Goal: Task Accomplishment & Management: Manage account settings

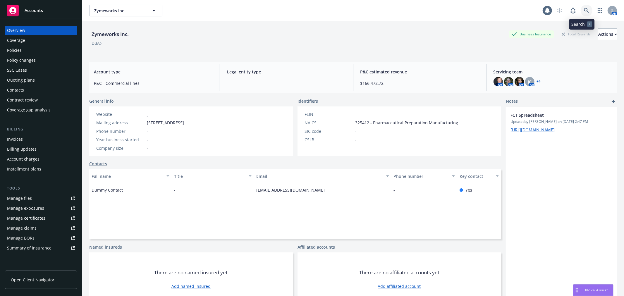
click at [581, 13] on link at bounding box center [587, 11] width 12 height 12
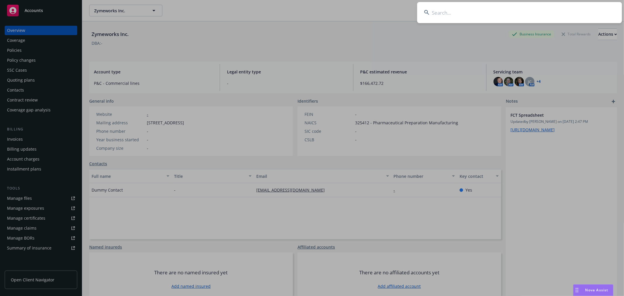
click at [434, 13] on input at bounding box center [519, 12] width 205 height 21
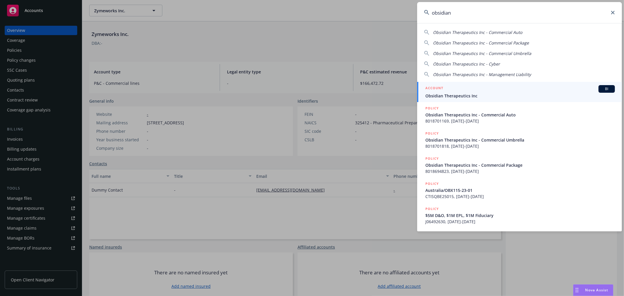
type input "obsidian"
click at [481, 91] on div "ACCOUNT BI" at bounding box center [520, 89] width 190 height 8
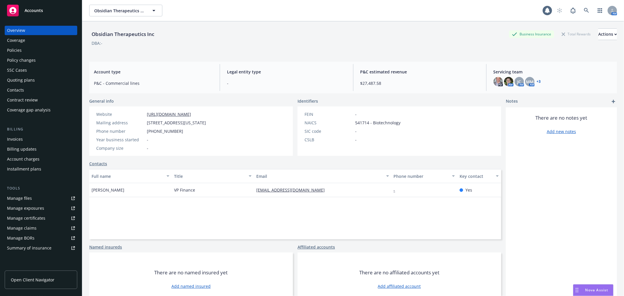
click at [19, 51] on div "Policies" at bounding box center [14, 50] width 15 height 9
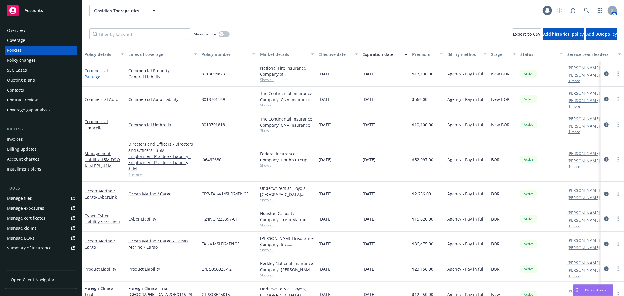
click at [94, 68] on link "Commercial Package" at bounding box center [96, 74] width 23 height 12
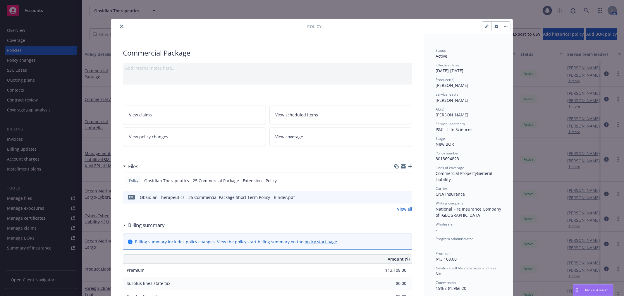
click at [406, 195] on icon "preview file" at bounding box center [406, 197] width 5 height 4
click at [120, 25] on icon "close" at bounding box center [122, 27] width 4 height 4
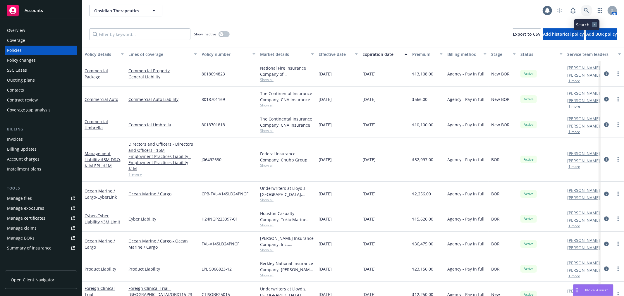
click at [583, 14] on link at bounding box center [587, 11] width 12 height 12
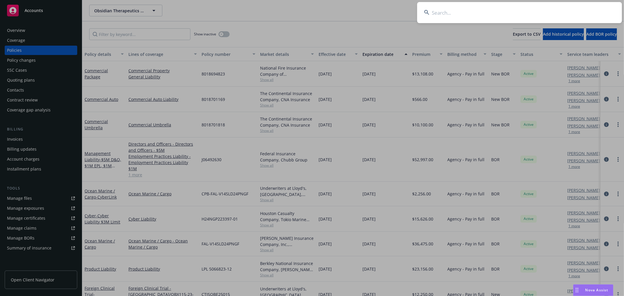
click at [487, 13] on input at bounding box center [519, 12] width 205 height 21
click at [481, 10] on input at bounding box center [519, 12] width 205 height 21
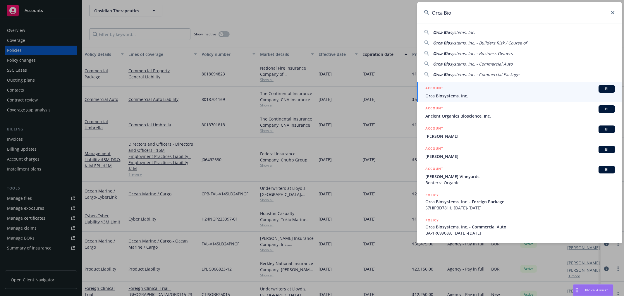
type input "Orca Bio"
click at [463, 96] on span "Orca Biosystems, Inc." at bounding box center [520, 96] width 190 height 6
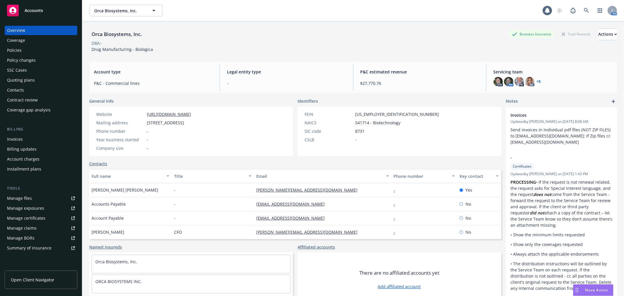
click at [16, 80] on div "Quoting plans" at bounding box center [21, 79] width 28 height 9
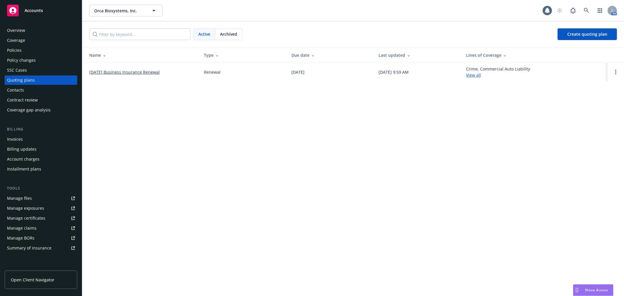
click at [145, 71] on link "[DATE] Business Insurance Renewal" at bounding box center [124, 72] width 71 height 6
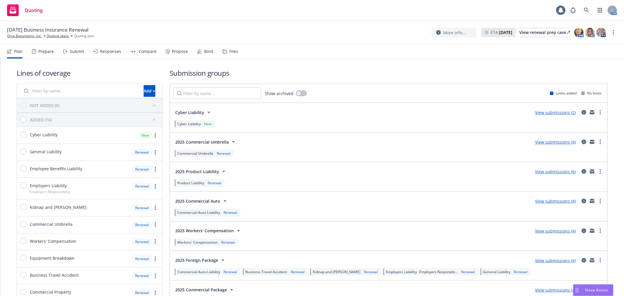
click at [77, 56] on div "Submit" at bounding box center [73, 51] width 21 height 14
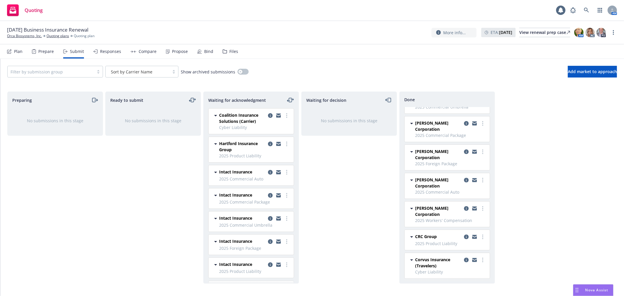
scroll to position [158, 0]
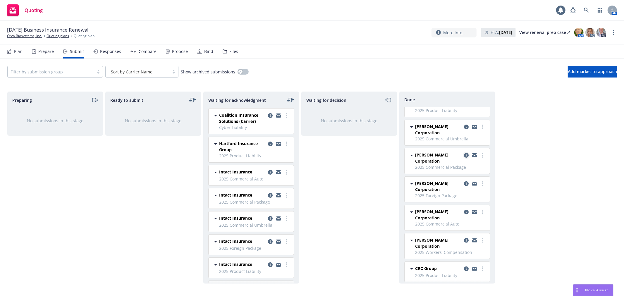
click at [463, 155] on link "copy logging email" at bounding box center [466, 155] width 7 height 7
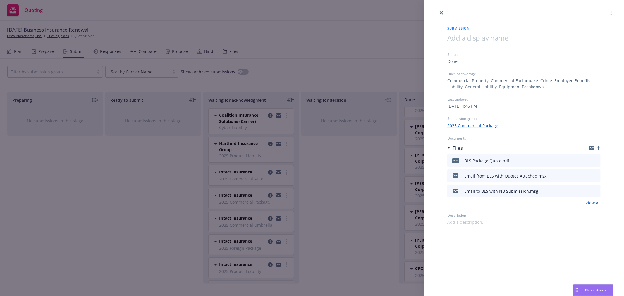
click at [595, 160] on icon "preview file" at bounding box center [594, 160] width 5 height 4
click at [348, 207] on div "Submission Status Done Lines of coverage Commercial Property, Commercial Earthq…" at bounding box center [312, 148] width 624 height 296
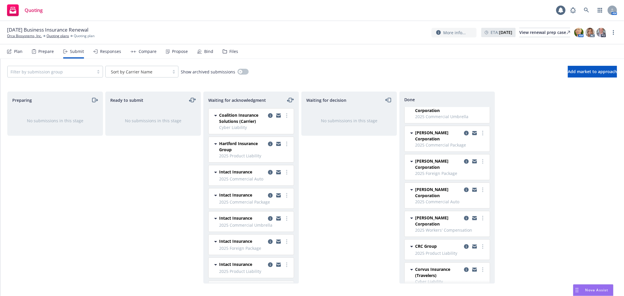
scroll to position [190, 0]
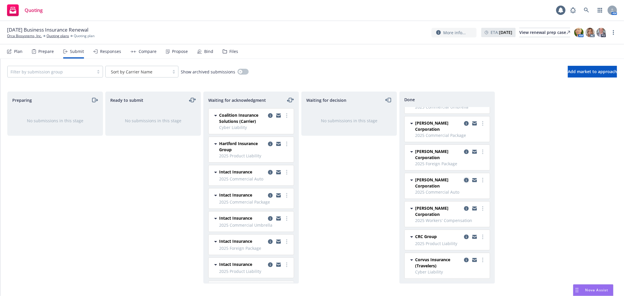
click at [464, 182] on icon "copy logging email" at bounding box center [466, 180] width 5 height 5
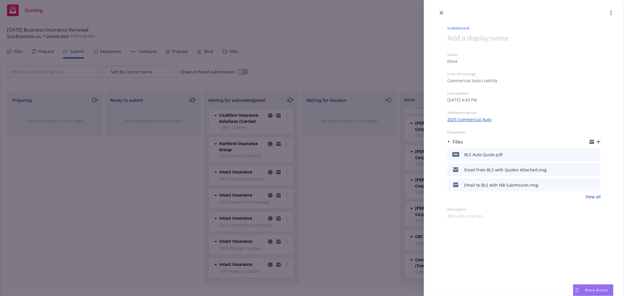
click at [596, 155] on icon "preview file" at bounding box center [594, 154] width 5 height 4
click at [341, 176] on div "Submission Status Done Lines of coverage Commercial Auto Liability Last updated…" at bounding box center [312, 148] width 624 height 296
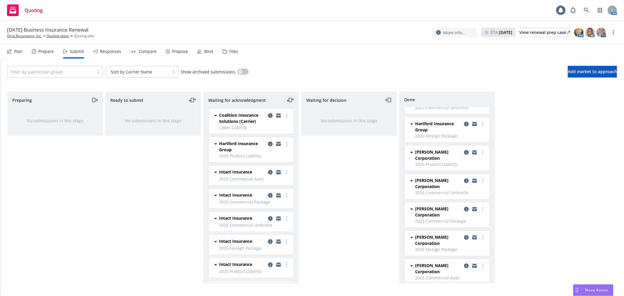
scroll to position [93, 0]
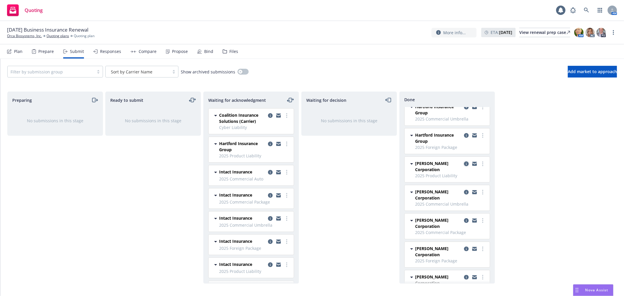
click at [464, 162] on icon "copy logging email" at bounding box center [466, 164] width 5 height 5
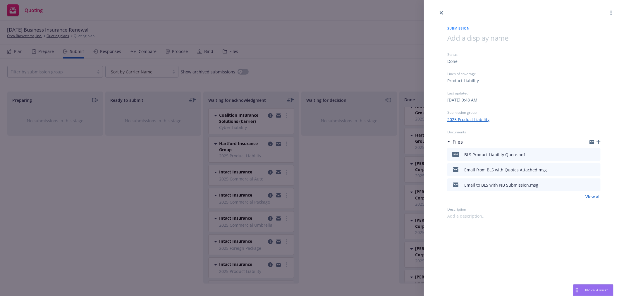
click at [594, 152] on icon "preview file" at bounding box center [594, 154] width 5 height 4
click at [349, 69] on div "Submission Status Done Lines of coverage Product Liability Last updated [DATE] …" at bounding box center [312, 148] width 624 height 296
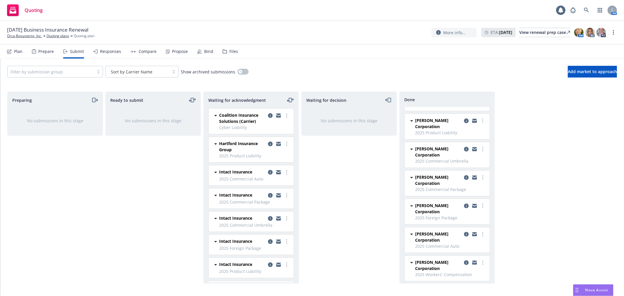
scroll to position [190, 0]
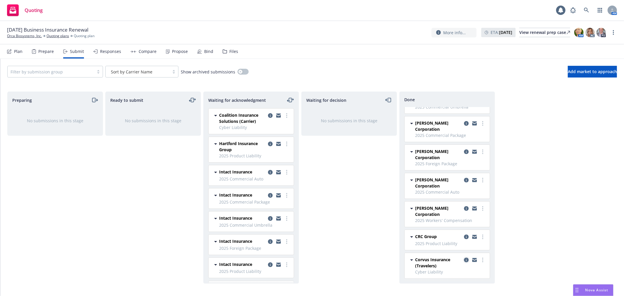
click at [464, 260] on icon "copy logging email" at bounding box center [466, 260] width 5 height 5
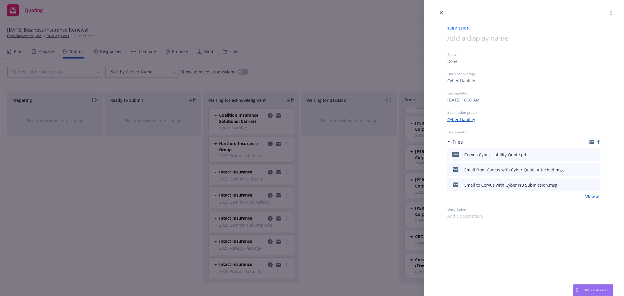
click at [595, 154] on icon "preview file" at bounding box center [594, 154] width 5 height 4
click at [353, 71] on div "Submission Status Done Lines of coverage Cyber Liability Last updated [DATE] 10…" at bounding box center [312, 148] width 624 height 296
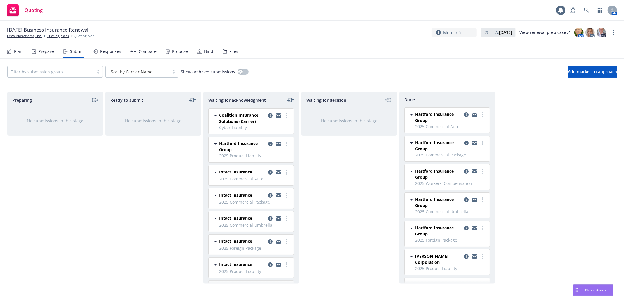
click at [567, 166] on div "Preparing No submissions in this stage Ready to submit No submissions in this s…" at bounding box center [312, 188] width 610 height 192
click at [333, 55] on nav "Plan Prepare Submit Responses Compare Propose Bind Files" at bounding box center [312, 51] width 610 height 14
click at [329, 76] on div "Filter by submission group Sort by Carrier Name Show archived submissions Add m…" at bounding box center [312, 72] width 610 height 12
click at [178, 49] on div "Propose" at bounding box center [180, 51] width 16 height 5
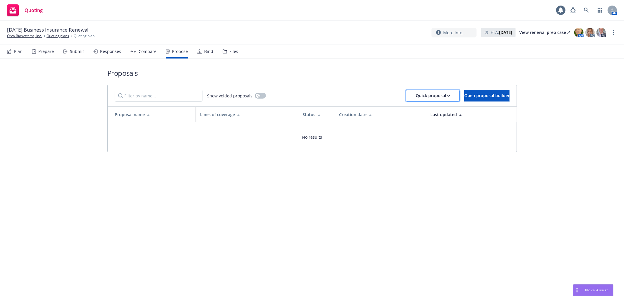
click at [423, 96] on div "Quick proposal" at bounding box center [433, 95] width 34 height 11
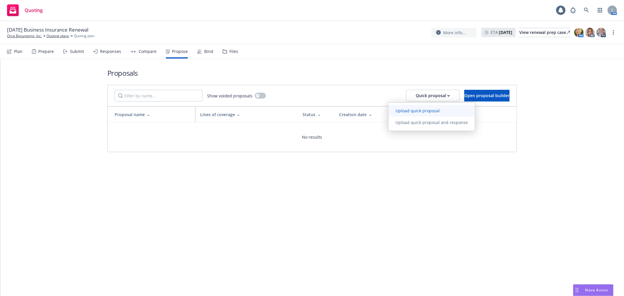
click at [416, 111] on span "Upload quick proposal" at bounding box center [418, 111] width 58 height 6
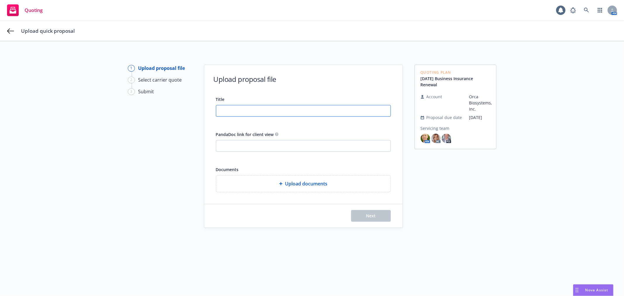
click at [283, 108] on input "Title" at bounding box center [303, 110] width 174 height 11
type input "O"
type input "Orca Bio - 25-26 P&C Insurance Proposal"
click at [262, 146] on input "PandaDoc link for client view" at bounding box center [303, 145] width 174 height 11
click at [248, 140] on div at bounding box center [303, 146] width 175 height 12
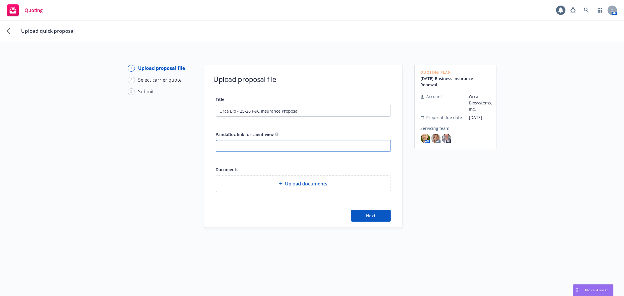
click at [238, 147] on input "PandaDoc link for client view" at bounding box center [303, 145] width 174 height 11
paste input "[URL][DOMAIN_NAME]"
type input "[URL][DOMAIN_NAME]"
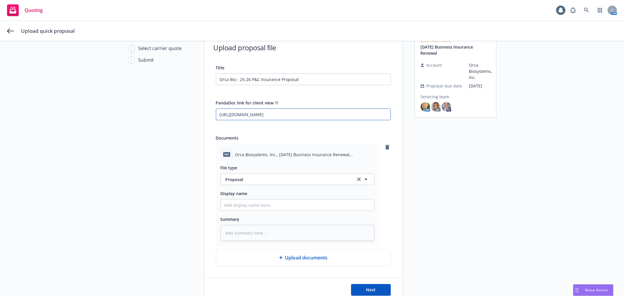
scroll to position [65, 0]
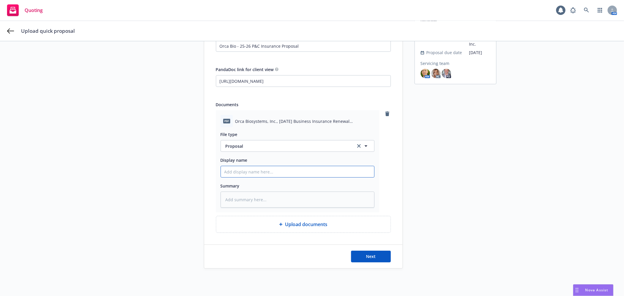
click at [278, 173] on input "Display name" at bounding box center [297, 171] width 153 height 11
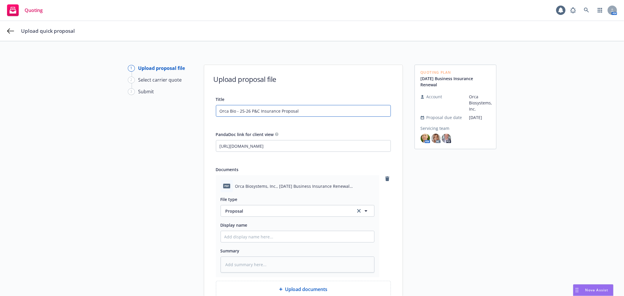
drag, startPoint x: 303, startPoint y: 111, endPoint x: 20, endPoint y: 91, distance: 283.9
click at [20, 91] on div "1 Upload proposal file 2 Select carrier quote 3 Submit Upload proposal file Tit…" at bounding box center [312, 199] width 610 height 269
click at [255, 235] on input "Display name" at bounding box center [297, 236] width 153 height 11
paste input "Orca Bio - 25-26 P&C Insurance Proposal"
type textarea "x"
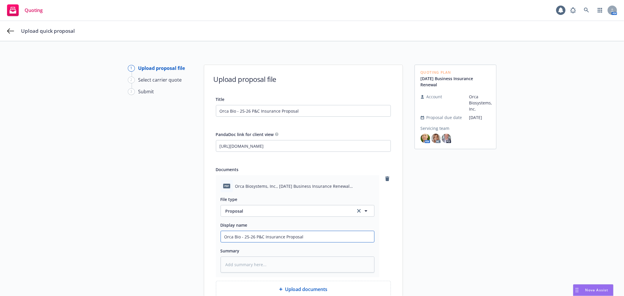
type input "Orca Bio - 25-26 P&C Insurance Proposal"
click at [469, 225] on div "Quoting Plan [DATE] Business Insurance Renewal Account Orca Biosystems, Inc. Pr…" at bounding box center [456, 199] width 82 height 269
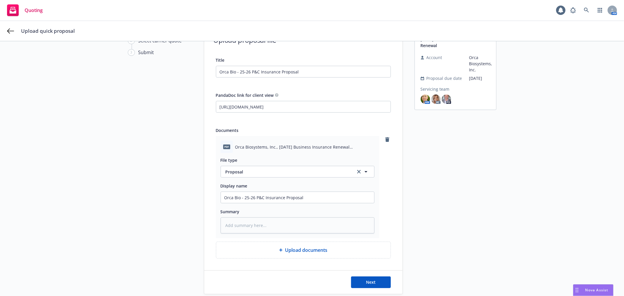
scroll to position [75, 0]
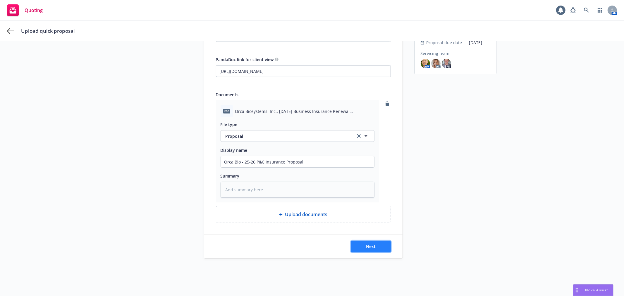
click at [370, 249] on span "Next" at bounding box center [371, 247] width 10 height 6
type textarea "x"
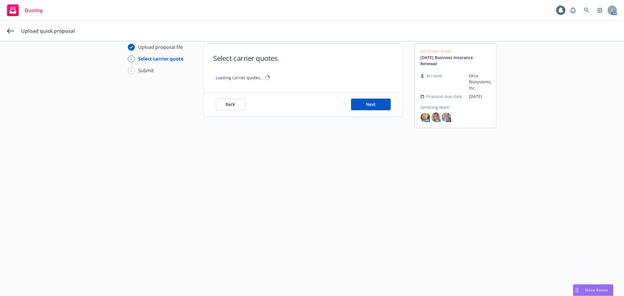
scroll to position [21, 0]
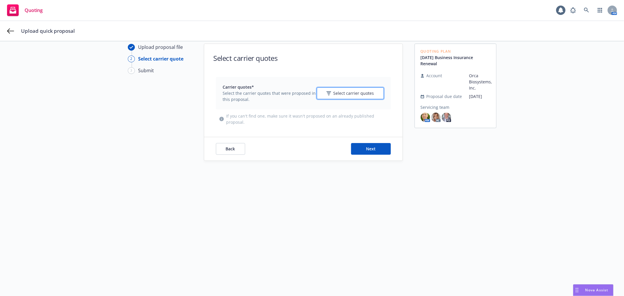
click at [353, 96] on span "Select carrier quotes" at bounding box center [354, 93] width 41 height 6
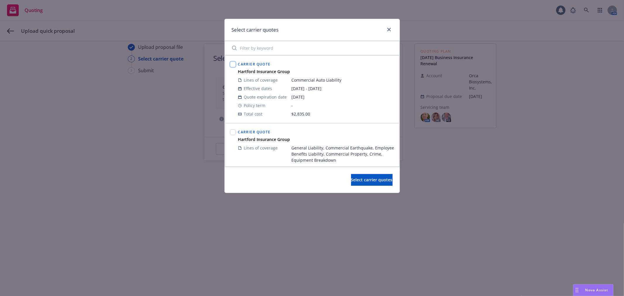
click at [232, 66] on input "checkbox" at bounding box center [233, 64] width 6 height 6
checkbox input "true"
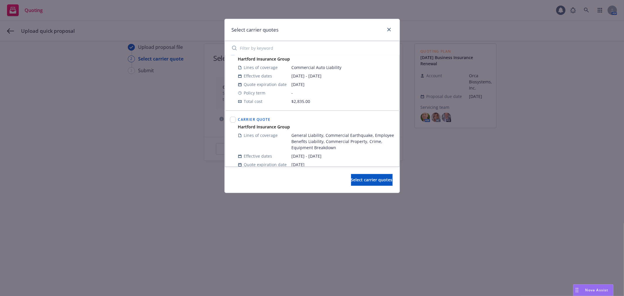
scroll to position [32, 0]
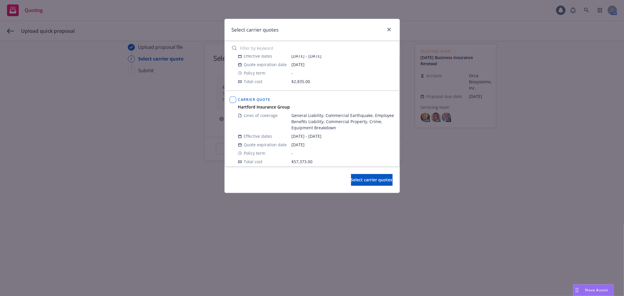
click at [231, 100] on input "checkbox" at bounding box center [233, 100] width 6 height 6
checkbox input "true"
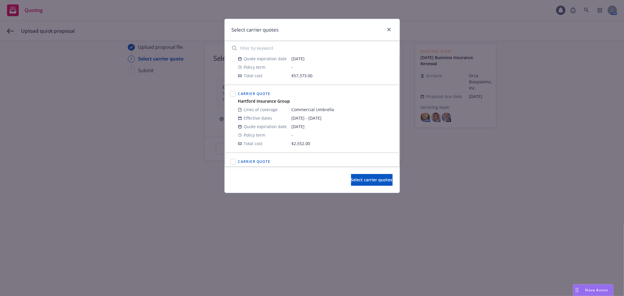
scroll to position [130, 0]
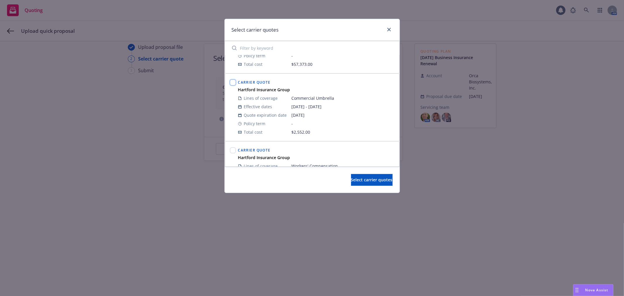
click at [231, 83] on input "checkbox" at bounding box center [233, 83] width 6 height 6
checkbox input "true"
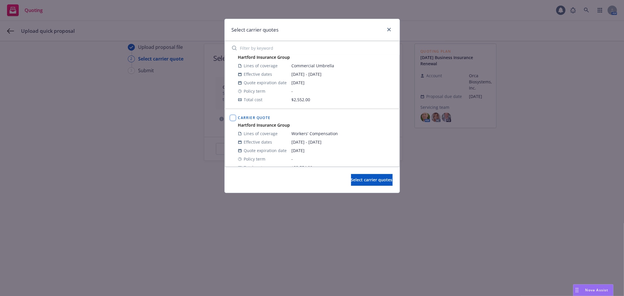
click at [232, 118] on input "checkbox" at bounding box center [233, 118] width 6 height 6
checkbox input "true"
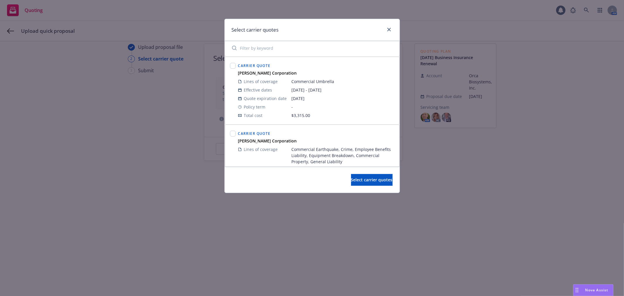
scroll to position [293, 0]
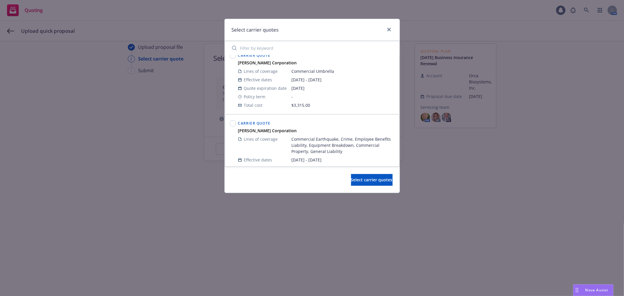
click at [236, 59] on div at bounding box center [233, 56] width 6 height 7
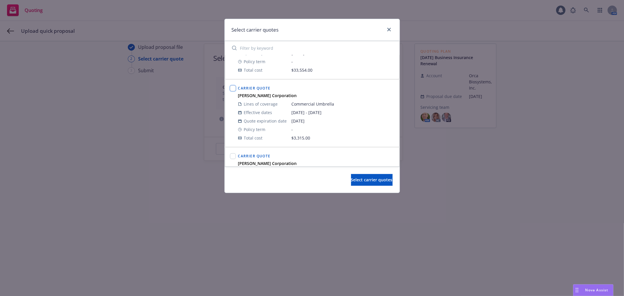
click at [233, 89] on input "checkbox" at bounding box center [233, 88] width 6 height 6
checkbox input "true"
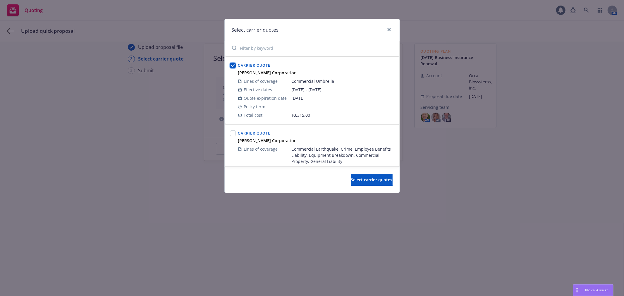
scroll to position [293, 0]
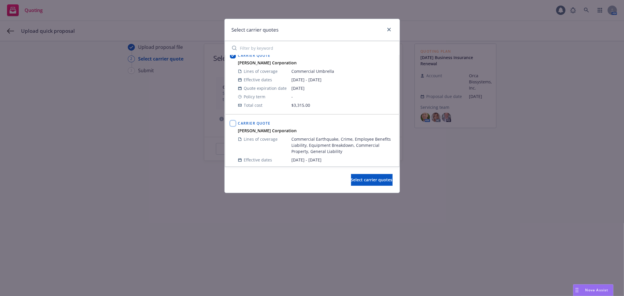
click at [233, 125] on input "checkbox" at bounding box center [233, 124] width 6 height 6
checkbox input "true"
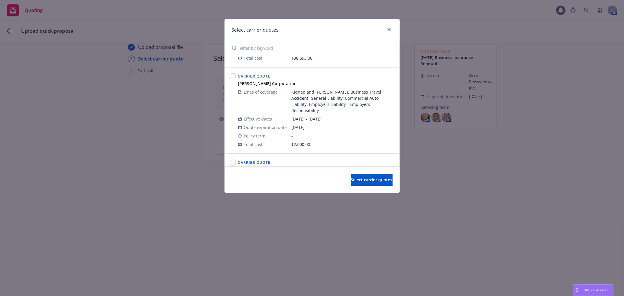
scroll to position [422, 0]
click at [232, 73] on input "checkbox" at bounding box center [233, 74] width 6 height 6
checkbox input "true"
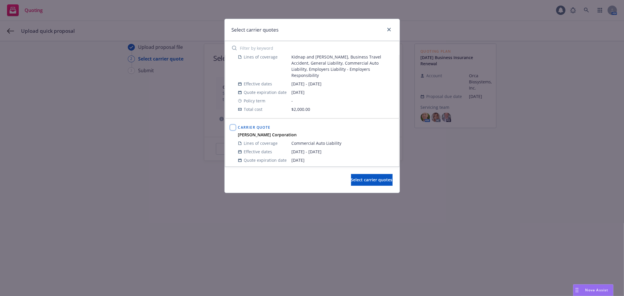
click at [232, 125] on input "checkbox" at bounding box center [233, 128] width 6 height 6
checkbox input "true"
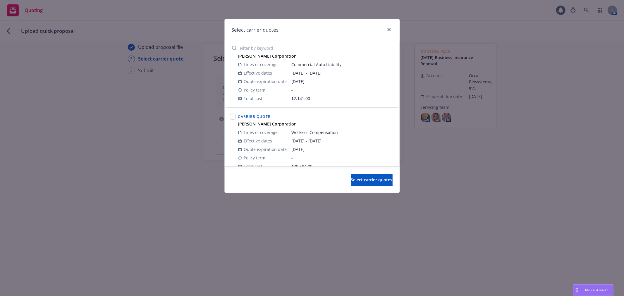
scroll to position [552, 0]
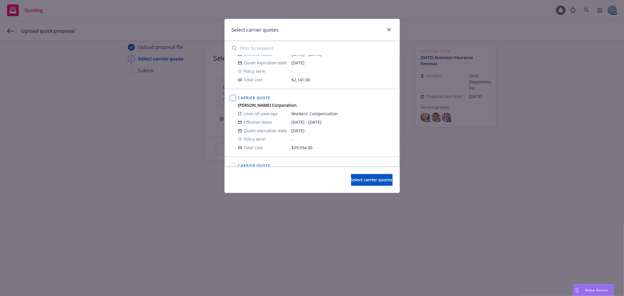
click at [232, 95] on input "checkbox" at bounding box center [233, 98] width 6 height 6
checkbox input "true"
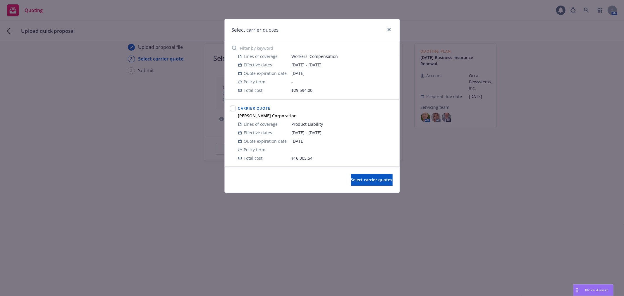
scroll to position [618, 0]
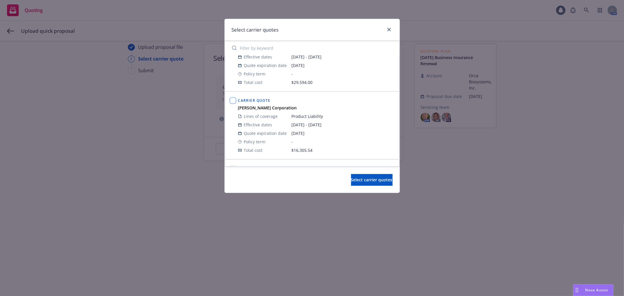
click at [233, 98] on input "checkbox" at bounding box center [233, 101] width 6 height 6
checkbox input "true"
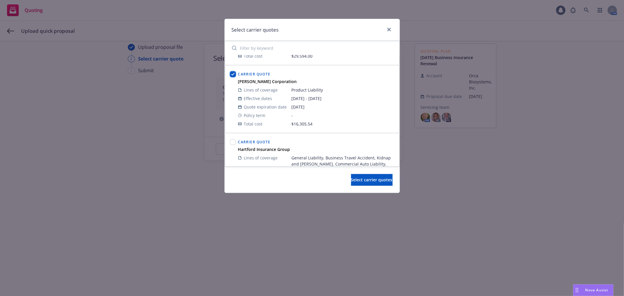
scroll to position [683, 0]
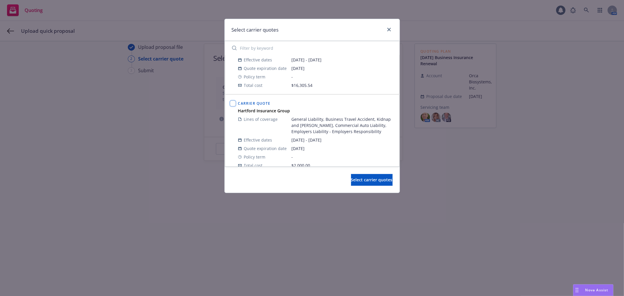
click at [233, 101] on input "checkbox" at bounding box center [233, 104] width 6 height 6
checkbox input "true"
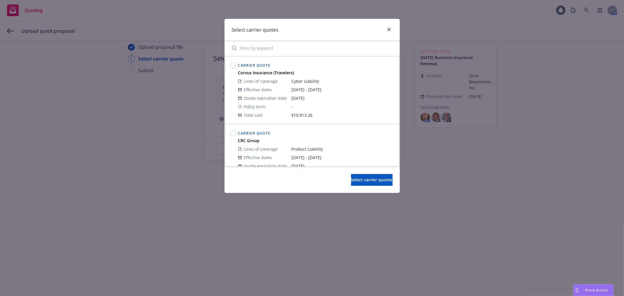
scroll to position [821, 0]
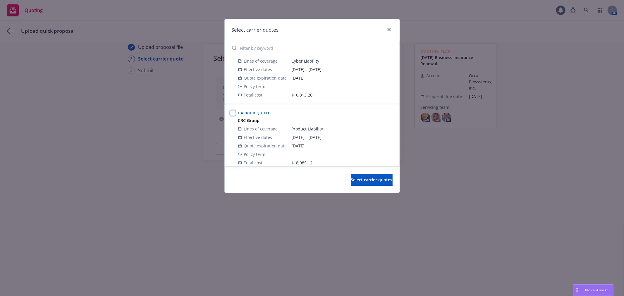
click at [233, 110] on input "checkbox" at bounding box center [233, 113] width 6 height 6
checkbox input "true"
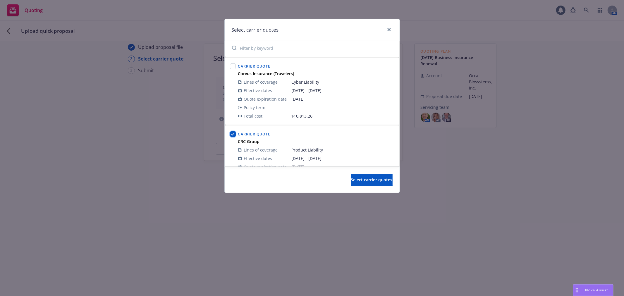
scroll to position [788, 0]
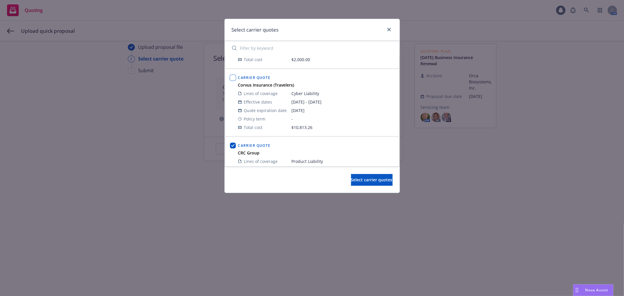
click at [232, 75] on input "checkbox" at bounding box center [233, 78] width 6 height 6
checkbox input "true"
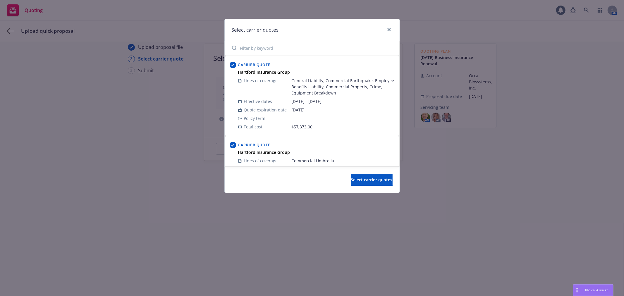
scroll to position [0, 0]
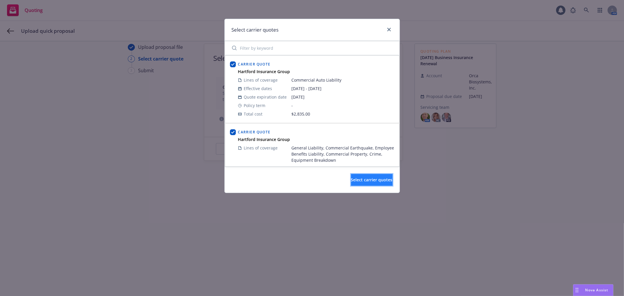
click at [367, 183] on button "Select carrier quotes" at bounding box center [372, 180] width 42 height 12
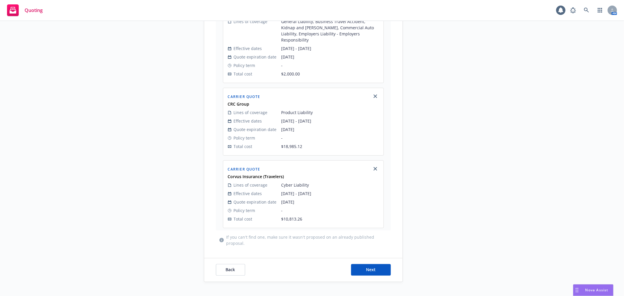
scroll to position [916, 0]
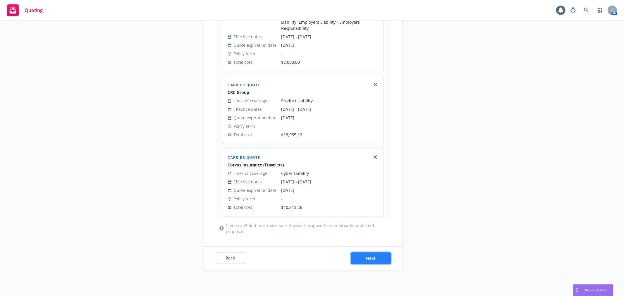
click at [362, 252] on button "Next" at bounding box center [371, 258] width 40 height 12
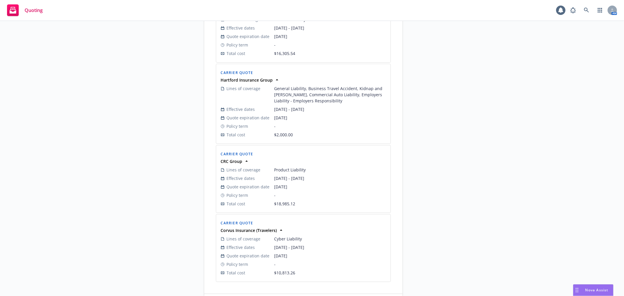
scroll to position [871, 0]
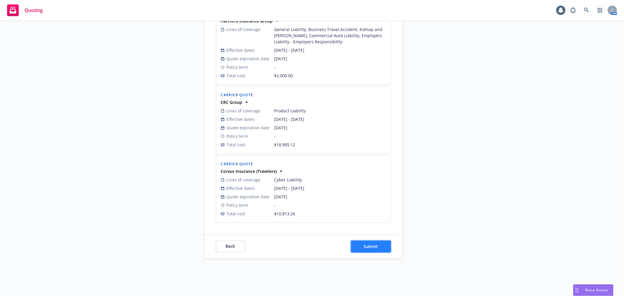
click at [378, 243] on button "Submit" at bounding box center [371, 247] width 40 height 12
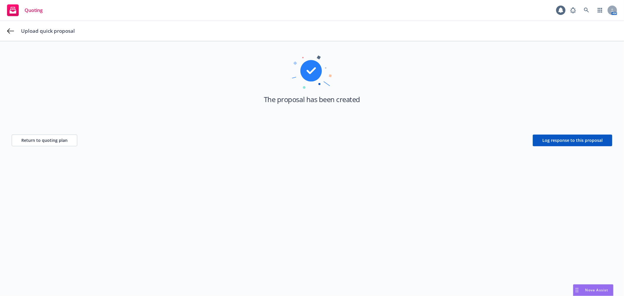
scroll to position [21, 0]
click at [547, 133] on div "The proposal has been created" at bounding box center [312, 87] width 601 height 96
click at [544, 142] on span "Log response to this proposal" at bounding box center [572, 141] width 60 height 6
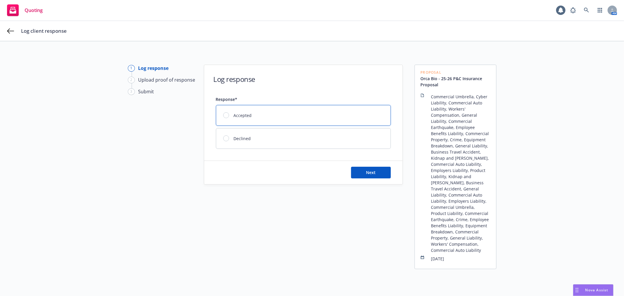
click at [233, 112] on div "Accepted" at bounding box center [303, 115] width 174 height 20
click at [367, 173] on span "Next" at bounding box center [371, 173] width 10 height 6
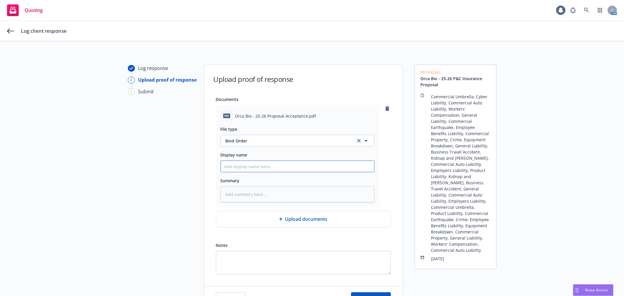
click at [280, 171] on input "Display name" at bounding box center [297, 166] width 153 height 11
type textarea "x"
type input "S"
type textarea "x"
type input "Si"
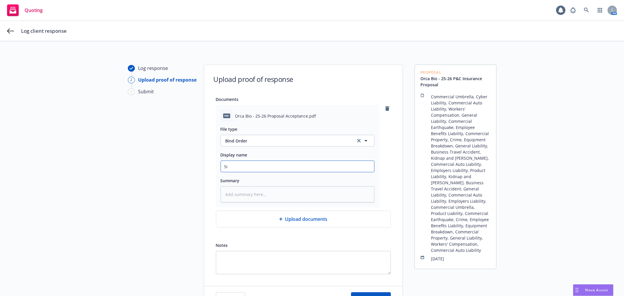
type textarea "x"
type input "Sig"
type textarea "x"
type input "Sign"
type textarea "x"
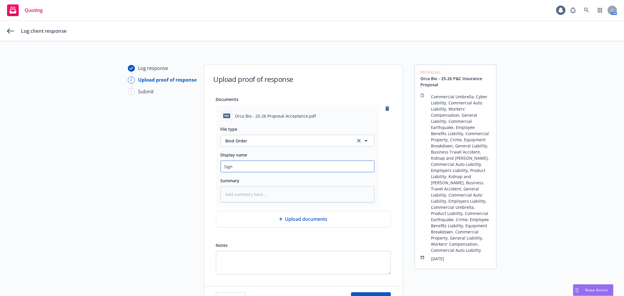
type input "Signe"
type textarea "x"
type input "Signed"
type textarea "x"
type input "Signed"
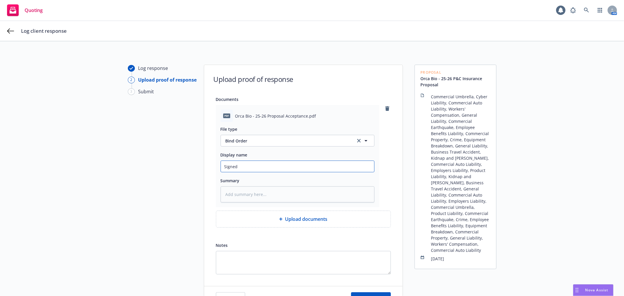
type textarea "x"
type input "Signed p"
type textarea "x"
type input "Signed pr"
type textarea "x"
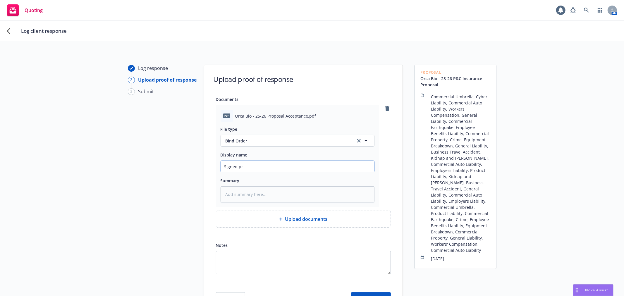
type input "Signed pro"
type textarea "x"
type input "Signed prop"
type textarea "x"
type input "Signed propo"
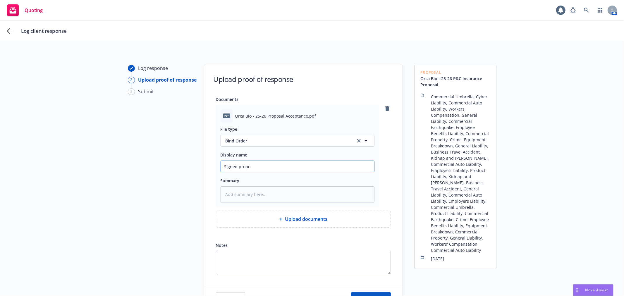
type textarea "x"
type input "Signed propos"
type textarea "x"
type input "Signed proposa"
type textarea "x"
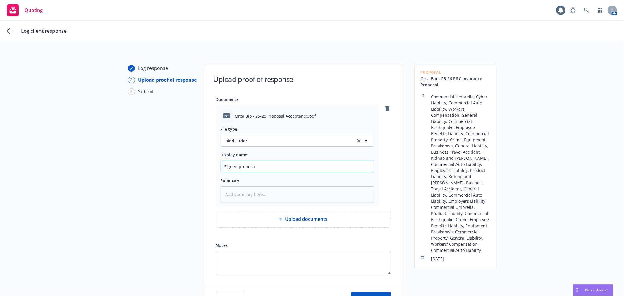
type input "Signed proposal"
type textarea "x"
type input "Signed proposal"
type textarea "x"
type input "Signed proposal A"
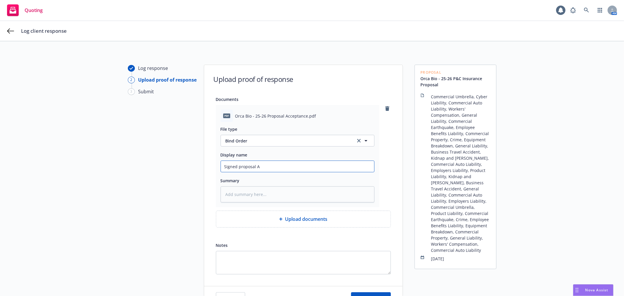
type textarea "x"
type input "Signed proposal Ac"
type textarea "x"
type input "Signed proposal Acc"
type textarea "x"
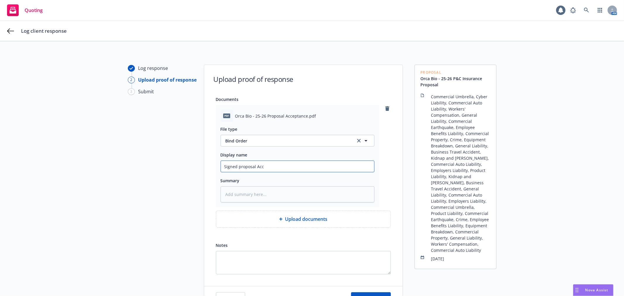
type input "Signed proposal Acce"
type textarea "x"
type input "Signed proposal Accep"
type textarea "x"
type input "Signed proposal Accept"
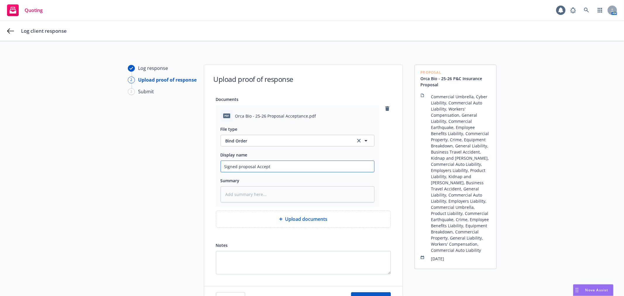
type textarea "x"
type input "Signed proposal Accepta"
type textarea "x"
type input "Signed proposal Acceptan"
type textarea "x"
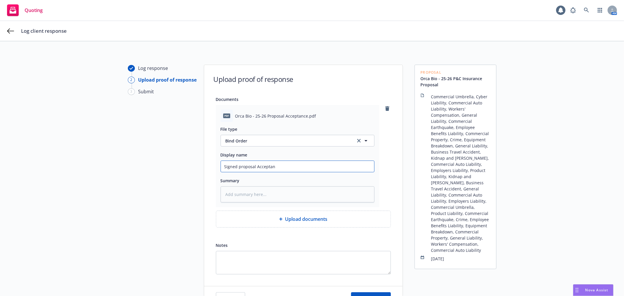
type input "Signed proposal Acceptanc"
type textarea "x"
type input "Signed proposal Acceptance"
type textarea "x"
type input "Signed proposal Acceptance"
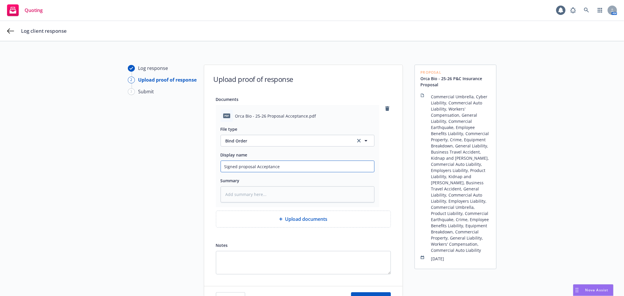
type textarea "x"
type input "Signed proposal Acceptance F"
type textarea "x"
type input "Signed proposal Acceptance Fo"
type textarea "x"
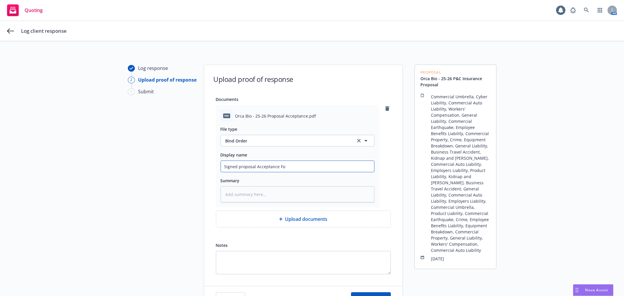
type input "Signed proposal Acceptance For"
type textarea "x"
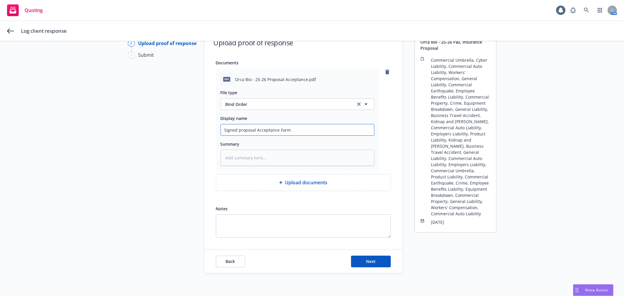
scroll to position [52, 0]
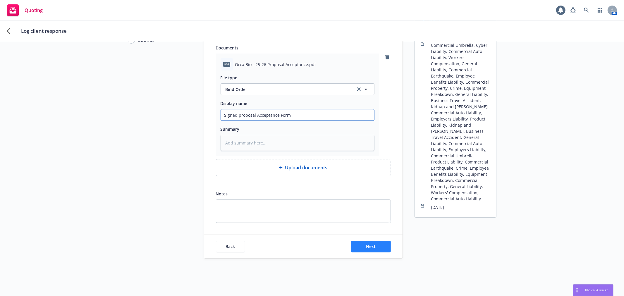
type input "Signed proposal Acceptance Form"
click at [370, 245] on span "Next" at bounding box center [371, 247] width 10 height 6
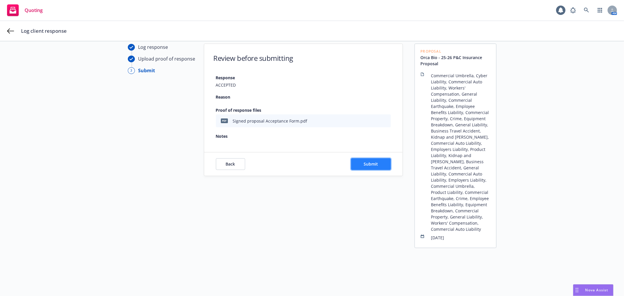
click at [365, 163] on span "Submit" at bounding box center [371, 164] width 14 height 6
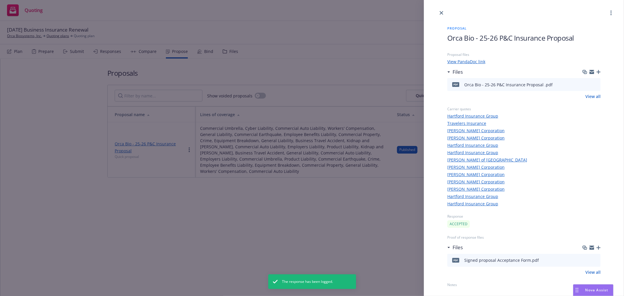
click at [356, 213] on div "Proposal Orca Bio - 25-26 P&C Insurance Proposal Proposal files View PandaDoc l…" at bounding box center [312, 148] width 624 height 296
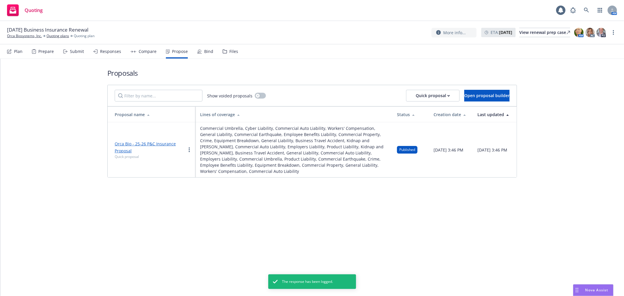
click at [204, 53] on div "Bind" at bounding box center [208, 51] width 9 height 5
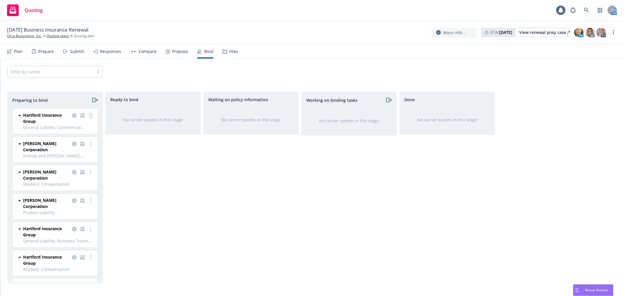
click at [90, 115] on circle "more" at bounding box center [90, 115] width 1 height 1
click at [62, 148] on link "Move to done" at bounding box center [60, 151] width 57 height 12
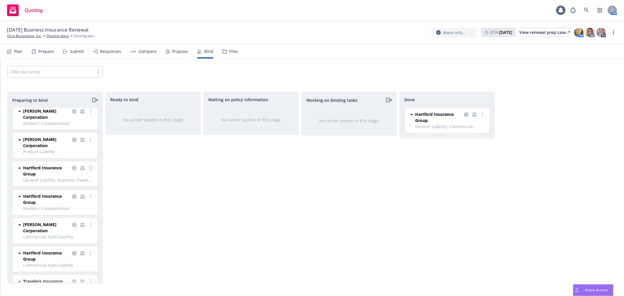
click at [87, 170] on link "more" at bounding box center [90, 168] width 7 height 7
click at [63, 207] on link "Move to done" at bounding box center [60, 204] width 57 height 12
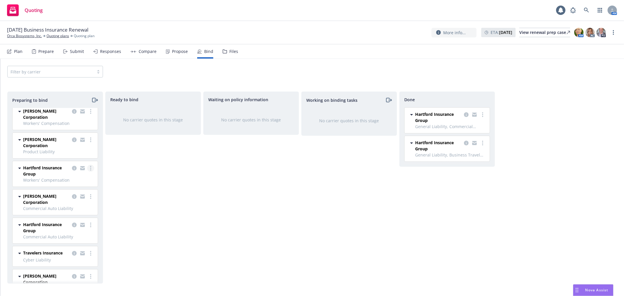
click at [87, 168] on link "more" at bounding box center [90, 168] width 7 height 7
click at [56, 204] on span "Move to done" at bounding box center [52, 204] width 41 height 6
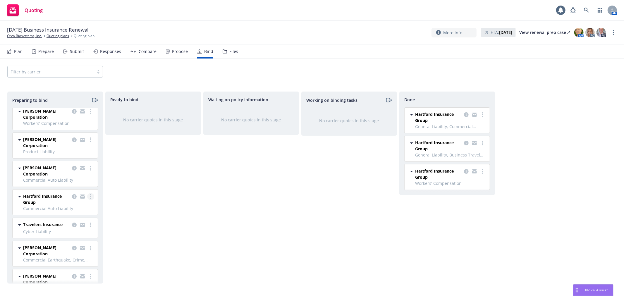
click at [90, 195] on icon "more" at bounding box center [90, 196] width 1 height 5
click at [57, 230] on span "Move to done" at bounding box center [52, 232] width 41 height 6
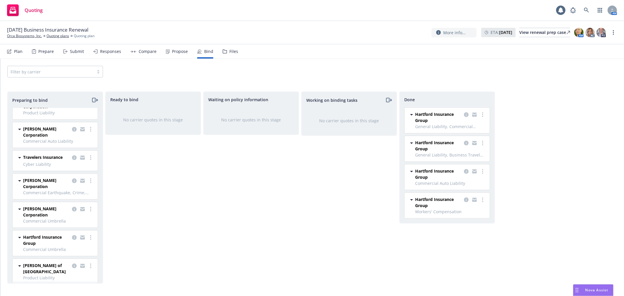
scroll to position [72, 0]
click at [87, 235] on link "more" at bounding box center [90, 236] width 7 height 7
click at [60, 201] on span "Move to done" at bounding box center [52, 202] width 41 height 6
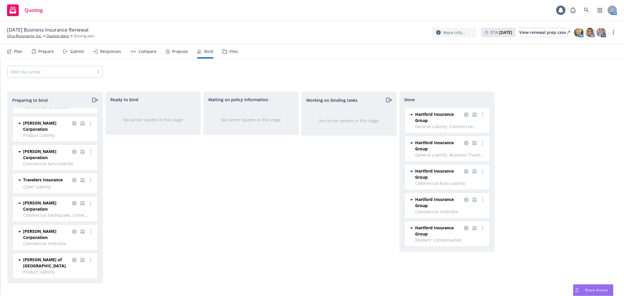
scroll to position [44, 0]
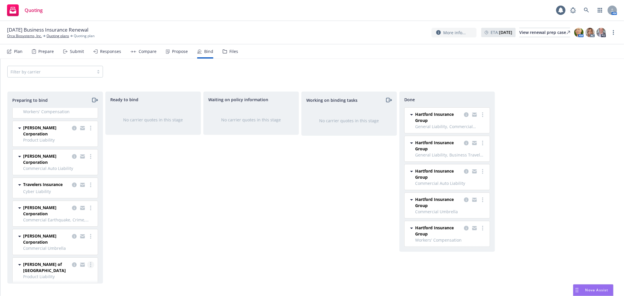
click at [90, 267] on icon "more" at bounding box center [90, 264] width 1 height 5
click at [60, 231] on span "Move to done" at bounding box center [52, 230] width 41 height 6
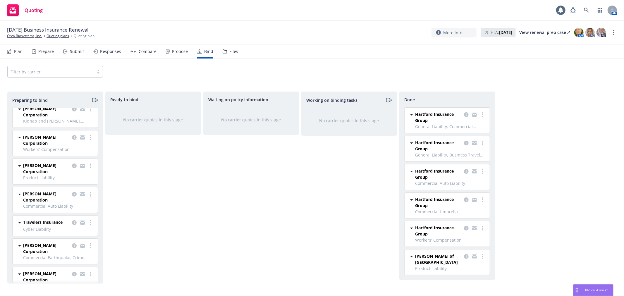
scroll to position [0, 0]
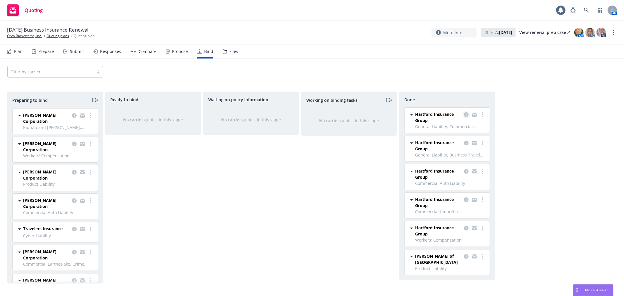
click at [466, 113] on icon "copy logging email" at bounding box center [466, 114] width 5 height 5
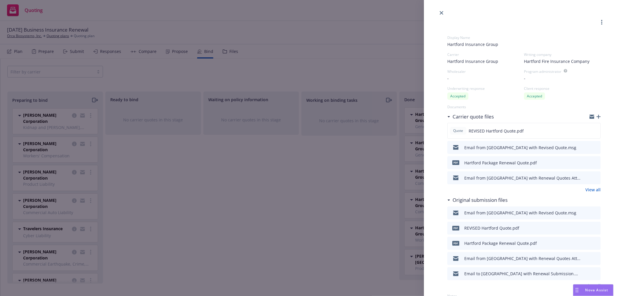
click at [498, 43] on span "Hartford Insurance Group" at bounding box center [523, 44] width 153 height 6
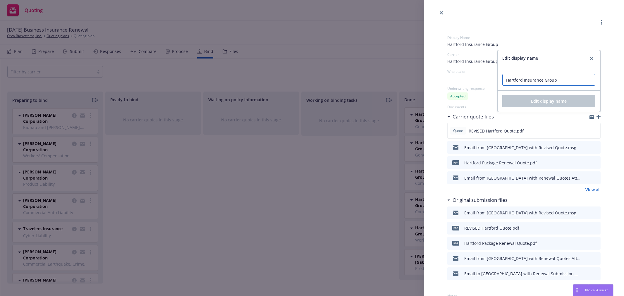
click at [555, 80] on input "Hartford Insurance Group" at bounding box center [548, 80] width 93 height 12
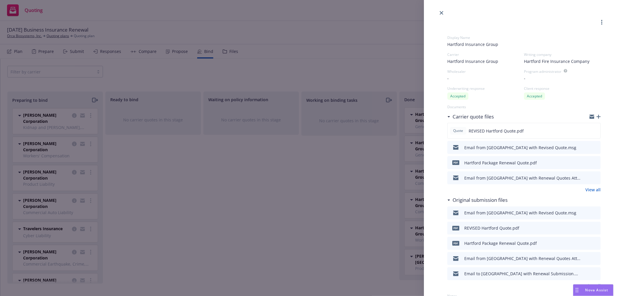
click at [399, 166] on div "Display Name Hartford Insurance Group Edit display name Hartford Insurance Grou…" at bounding box center [312, 148] width 624 height 296
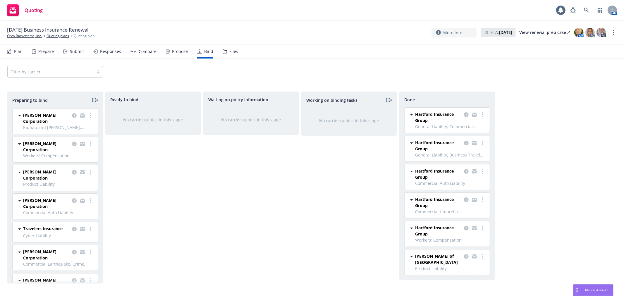
click at [560, 80] on div "Filter by carrier" at bounding box center [312, 72] width 624 height 26
click at [554, 80] on div "Filter by carrier" at bounding box center [312, 72] width 624 height 26
click at [288, 180] on div "Waiting on policy information No carrier quotes in this stage" at bounding box center [251, 188] width 96 height 192
click at [350, 61] on div "Filter by carrier" at bounding box center [312, 72] width 624 height 26
click at [479, 10] on div "Quoting 1 AM" at bounding box center [312, 10] width 624 height 21
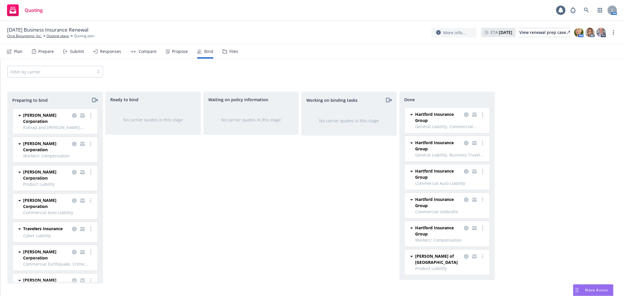
click at [341, 85] on div "Preparing to bind [PERSON_NAME] Corporation Kidnap and [PERSON_NAME], Business …" at bounding box center [312, 189] width 624 height 209
click at [540, 148] on div "Preparing to bind [PERSON_NAME] Corporation Kidnap and [PERSON_NAME], Business …" at bounding box center [312, 188] width 610 height 192
click at [259, 203] on div "Waiting on policy information No carrier quotes in this stage" at bounding box center [251, 188] width 96 height 192
click at [311, 37] on div "[DATE] Business Insurance Renewal Orca Biosystems, Inc. Quoting plans Quoting p…" at bounding box center [312, 32] width 610 height 12
click at [255, 17] on div "Quoting 1 AM" at bounding box center [312, 10] width 624 height 21
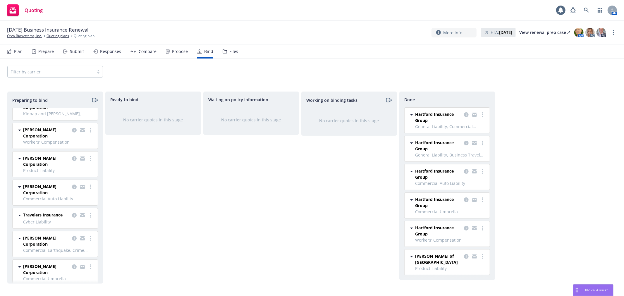
scroll to position [21, 0]
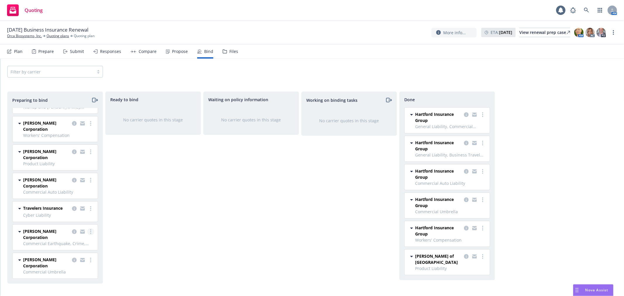
click at [90, 232] on circle "more" at bounding box center [90, 231] width 1 height 1
click at [66, 185] on span "Log bind order" at bounding box center [53, 185] width 43 height 6
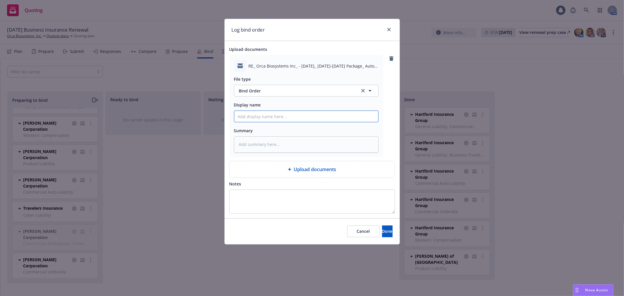
click at [272, 120] on input "Display name" at bounding box center [306, 116] width 144 height 11
type textarea "x"
type input "B"
type textarea "x"
type input "Bi"
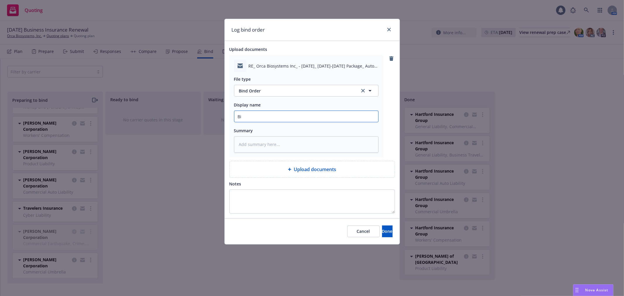
type textarea "x"
type input "Bin"
type textarea "x"
type input "Bind"
type textarea "x"
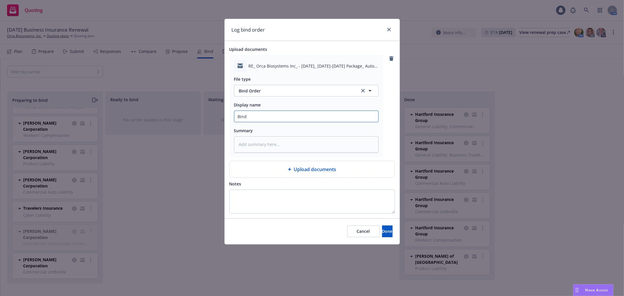
type input "Bind O"
type textarea "x"
type input "Bind Or"
type textarea "x"
type input "Bind Ord"
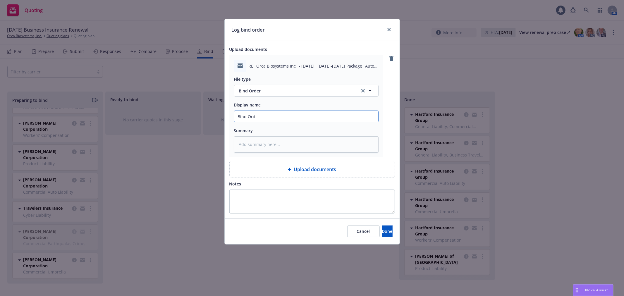
type textarea "x"
type input "Bind Orde"
type textarea "x"
type input "Bind Order"
type textarea "x"
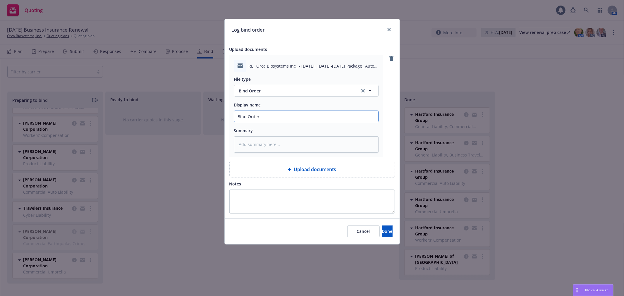
type input "Bind Order"
type textarea "x"
type input "Bind Order t"
type textarea "x"
type input "Bind Order to"
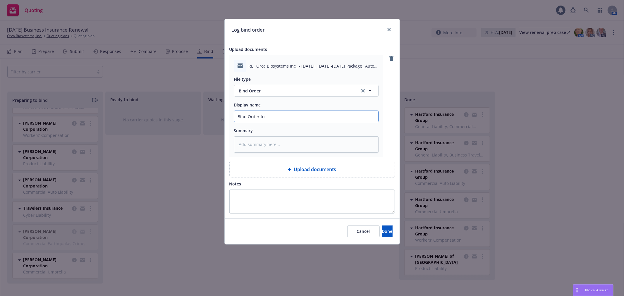
type textarea "x"
type input "Bind Order to"
type textarea "x"
type input "Bind Order to B"
type textarea "x"
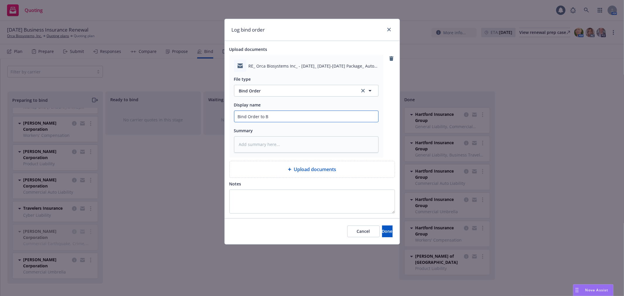
type input "Bind Order to BL"
type textarea "x"
drag, startPoint x: 290, startPoint y: 116, endPoint x: 130, endPoint y: 115, distance: 160.3
click at [130, 115] on div "Log bind order Upload documents RE_ Orca Biosystems Inc_ - [DATE]_ [DATE]-[DATE…" at bounding box center [312, 148] width 624 height 296
type input "Bind Order to BLS"
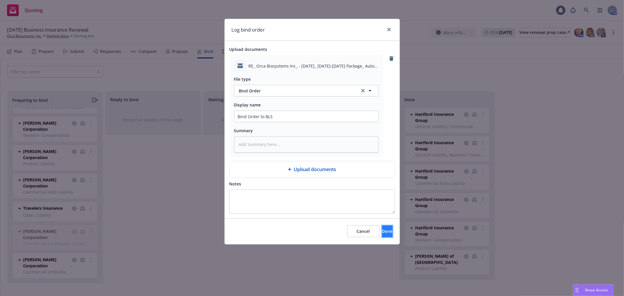
click at [382, 227] on button "Done" at bounding box center [387, 232] width 11 height 12
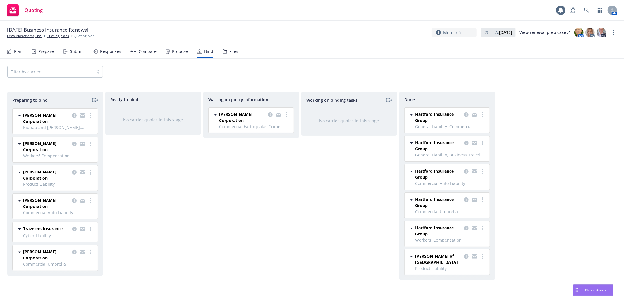
scroll to position [0, 0]
click at [92, 252] on link "more" at bounding box center [90, 252] width 7 height 7
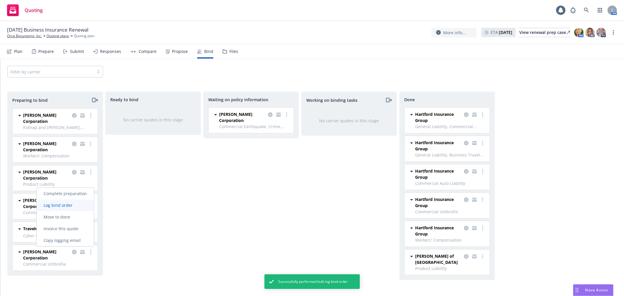
click at [66, 206] on span "Log bind order" at bounding box center [58, 205] width 43 height 6
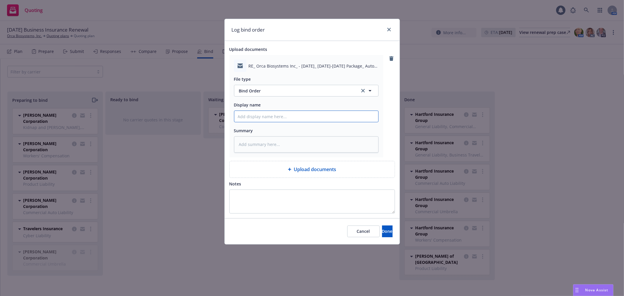
click at [276, 118] on input "Display name" at bounding box center [306, 116] width 144 height 11
paste input "Bind Order to BLS"
type textarea "x"
type input "Bind Order to BLS"
click at [382, 232] on span "Done" at bounding box center [387, 232] width 11 height 6
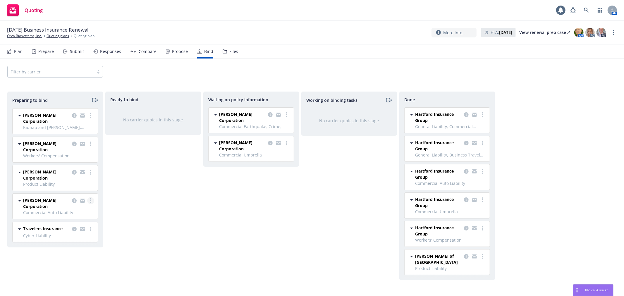
click at [90, 201] on icon "more" at bounding box center [90, 200] width 1 height 5
click at [70, 224] on span "Log bind order" at bounding box center [58, 225] width 43 height 6
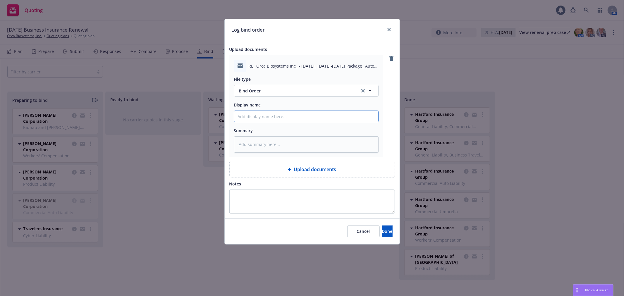
click at [286, 113] on input "Display name" at bounding box center [306, 116] width 144 height 11
paste input "Bind Order to BLS"
type textarea "x"
type input "Bind Order to BLS"
click at [386, 231] on button "Done" at bounding box center [387, 232] width 11 height 12
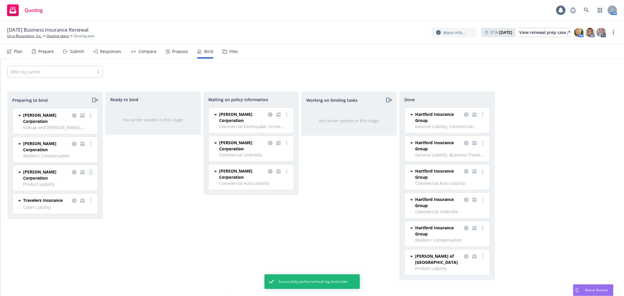
click at [92, 173] on link "more" at bounding box center [90, 172] width 7 height 7
click at [76, 197] on span "Log bind order" at bounding box center [58, 196] width 43 height 6
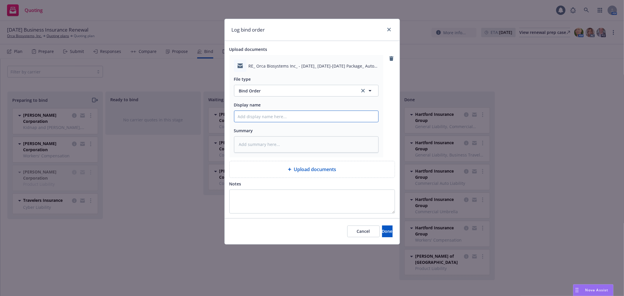
click at [295, 119] on input "Display name" at bounding box center [306, 116] width 144 height 11
paste input "Bind Order to BLS"
type textarea "x"
type input "Bind Order to BLS"
click at [382, 230] on span "Done" at bounding box center [387, 232] width 11 height 6
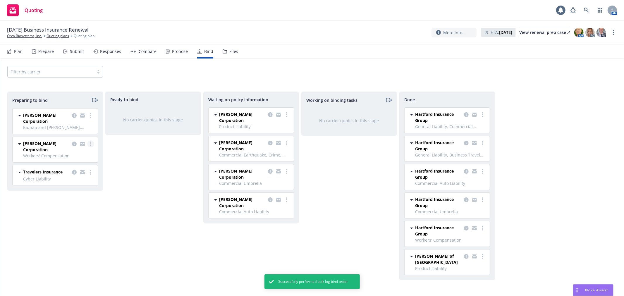
click at [91, 143] on icon "more" at bounding box center [90, 144] width 1 height 5
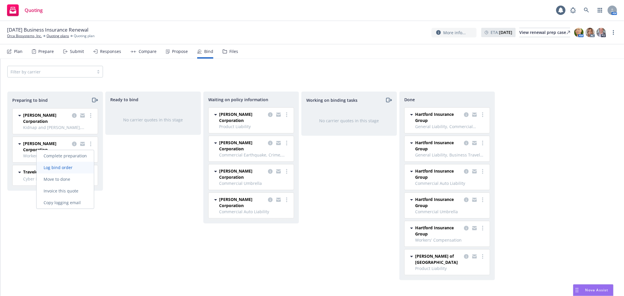
click at [66, 168] on span "Log bind order" at bounding box center [58, 168] width 43 height 6
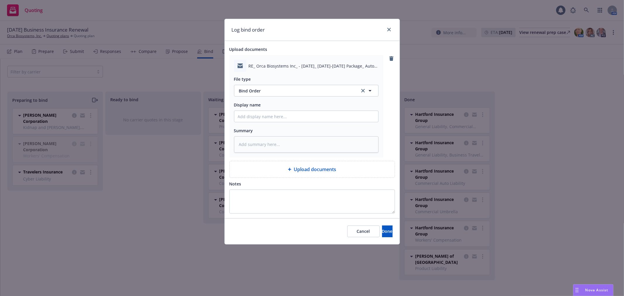
click at [288, 110] on div "Display name" at bounding box center [306, 111] width 145 height 21
click at [285, 115] on input "Display name" at bounding box center [306, 116] width 144 height 11
paste input "Bind Order to BLS"
type textarea "x"
type input "Bind Order to BLS"
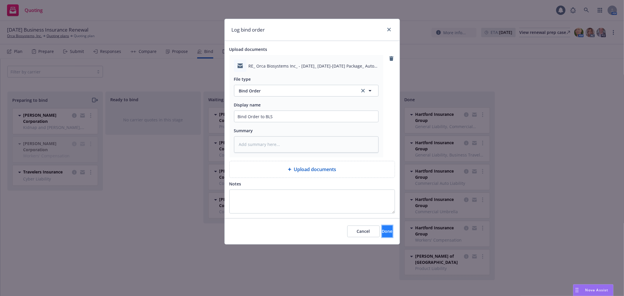
click at [382, 227] on button "Done" at bounding box center [387, 232] width 11 height 12
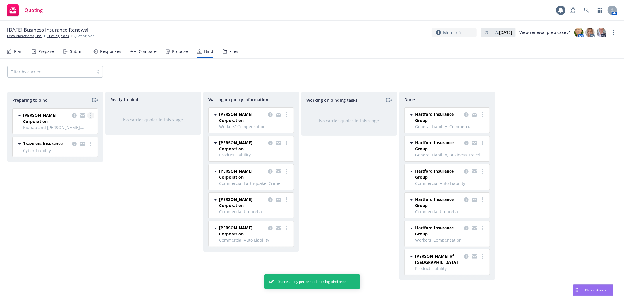
click at [91, 116] on icon "more" at bounding box center [90, 115] width 1 height 5
click at [69, 143] on link "Log bind order" at bounding box center [65, 140] width 57 height 12
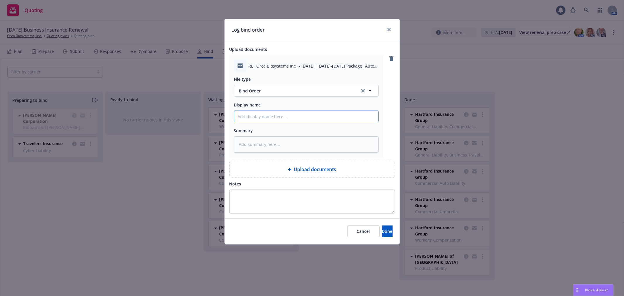
click at [303, 117] on input "Display name" at bounding box center [306, 116] width 144 height 11
paste input "Bind Order to BLS"
type textarea "x"
type input "Bind Order to BLS"
click at [385, 229] on button "Done" at bounding box center [387, 232] width 11 height 12
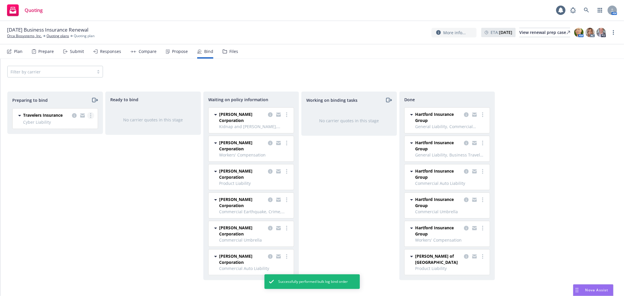
click at [91, 116] on link "more" at bounding box center [90, 115] width 7 height 7
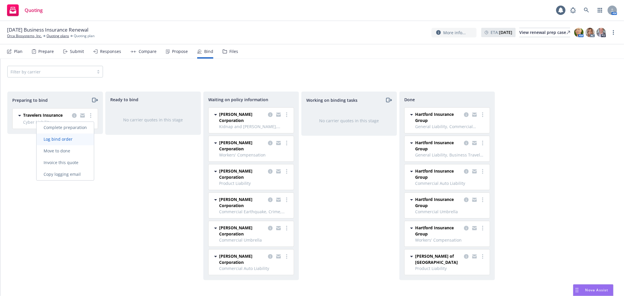
click at [55, 142] on link "Log bind order" at bounding box center [65, 140] width 57 height 12
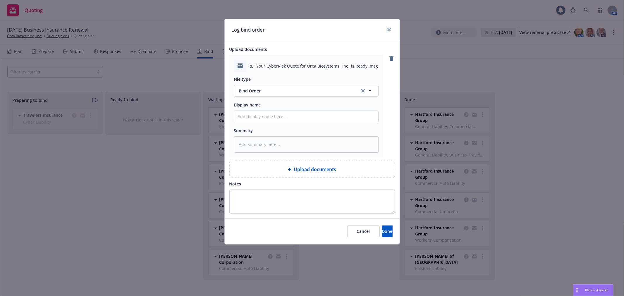
click at [298, 125] on div "File type Bind Order Bind Order Display name Summary" at bounding box center [306, 112] width 145 height 80
click at [298, 119] on input "Display name" at bounding box center [306, 116] width 144 height 11
type textarea "x"
type input "B"
type textarea "x"
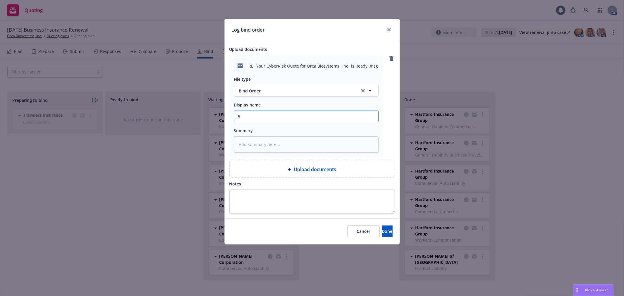
type input "Bi"
type textarea "x"
type input "Bin"
type textarea "x"
type input "Bind"
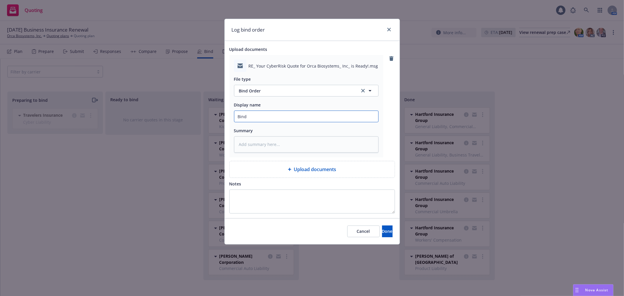
type textarea "x"
type input "Bind"
type textarea "x"
type input "Bind O"
type textarea "x"
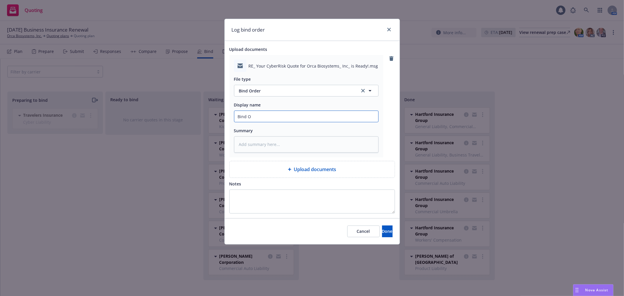
type input "Bind Or"
type textarea "x"
type input "Bind Ord"
type textarea "x"
type input "Bind Orde"
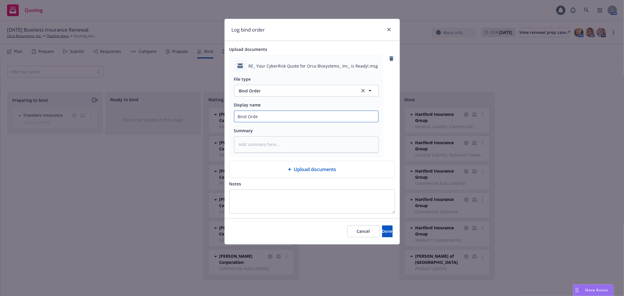
type textarea "x"
type input "Bind Order"
type textarea "x"
type input "Bind Order"
type textarea "x"
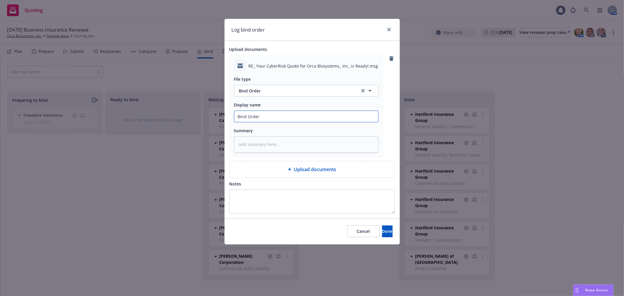
type input "Bind Order t"
type textarea "x"
type input "Bind Order to"
type textarea "x"
type input "Bind Order to"
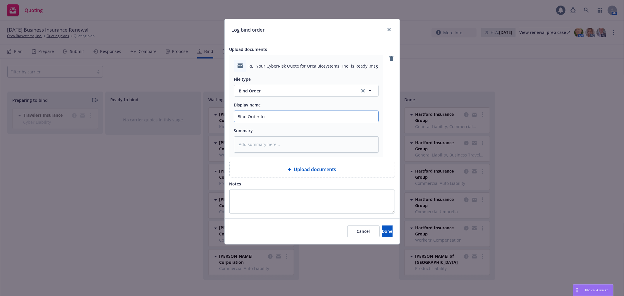
type textarea "x"
type input "Bind Order to C"
type textarea "x"
type input "Bind Order to Co"
type textarea "x"
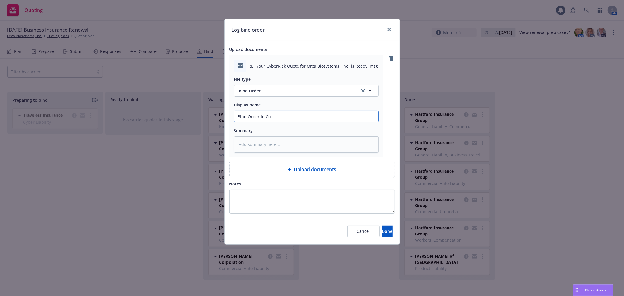
type input "Bind Order to Cor"
type textarea "x"
type input "Bind Order to Corv"
type textarea "x"
type input "Bind Order to Corvu"
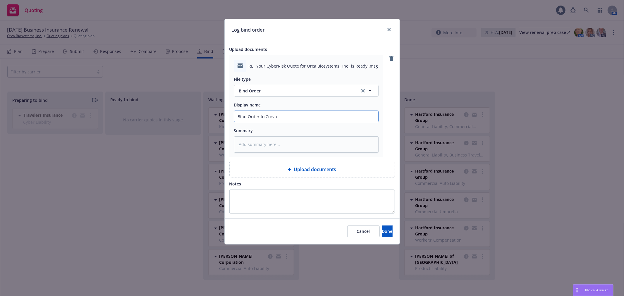
type textarea "x"
type input "Bind Order to Corvus"
click at [382, 233] on span "Done" at bounding box center [387, 232] width 11 height 6
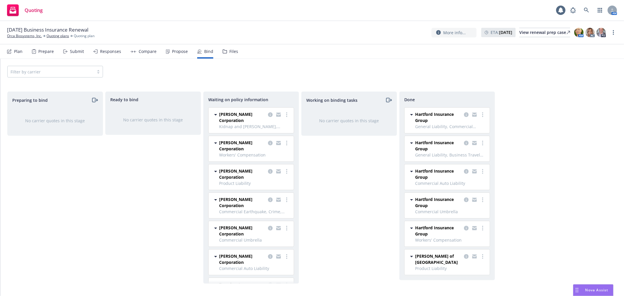
click at [231, 55] on div "Files" at bounding box center [231, 51] width 16 height 14
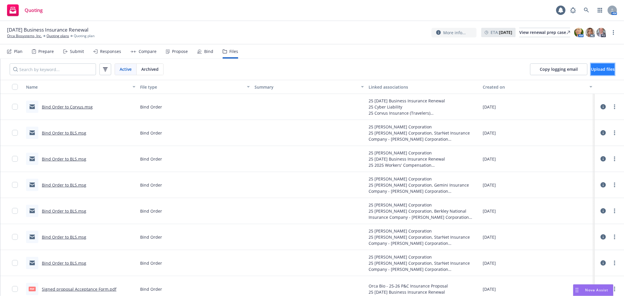
click at [600, 70] on span "Upload files" at bounding box center [603, 69] width 24 height 6
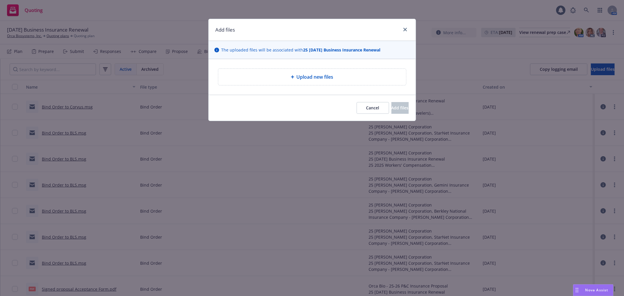
type textarea "x"
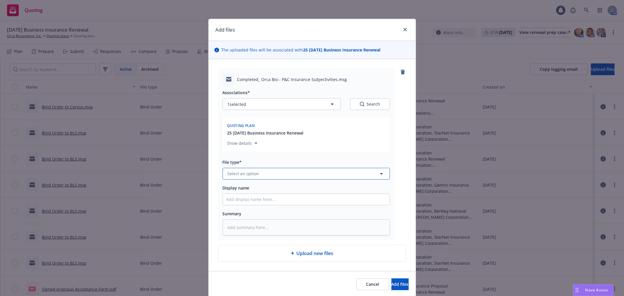
click at [332, 170] on button "Select an option" at bounding box center [306, 174] width 167 height 12
type input "subj"
click at [321, 157] on div "Subjectivities" at bounding box center [306, 157] width 160 height 8
click at [262, 202] on input "Display name" at bounding box center [306, 199] width 167 height 11
type textarea "x"
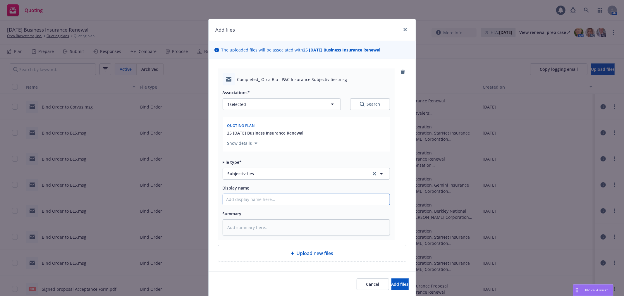
type input "S"
type textarea "x"
type input "Si"
type textarea "x"
type input "Sig"
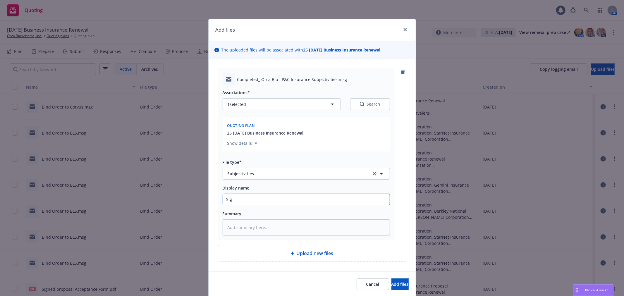
type textarea "x"
type input "Sign"
type textarea "x"
type input "Signe"
type textarea "x"
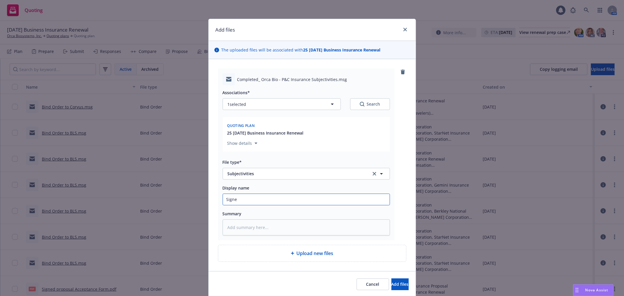
type input "Signed"
type textarea "x"
type input "Signed"
type textarea "x"
type input "Signed S"
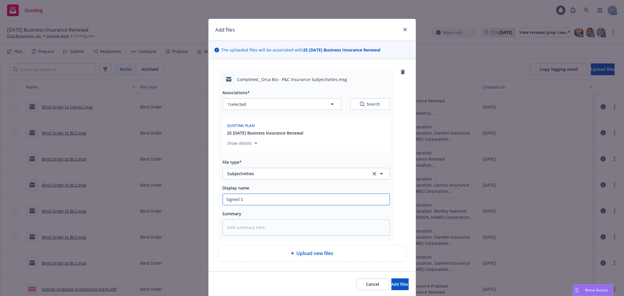
type textarea "x"
type input "Signed Su"
type textarea "x"
type input "Signed Sub"
type textarea "x"
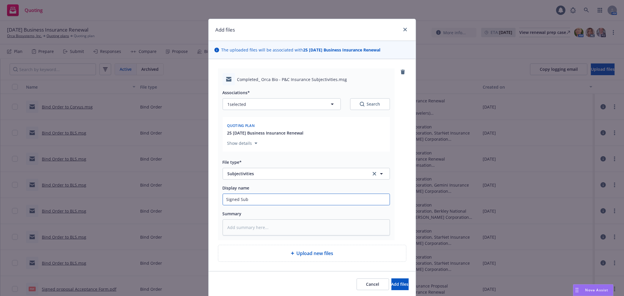
type input "Signed Subj"
type textarea "x"
type input "Signed Subje"
type textarea "x"
type input "Signed Subjec"
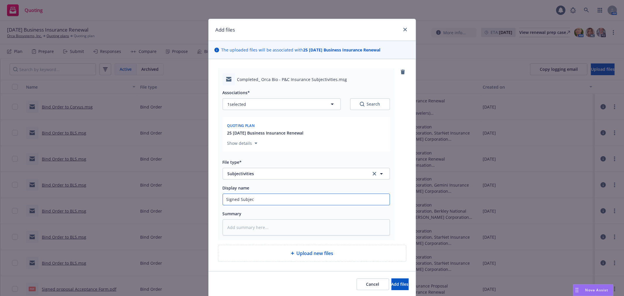
type textarea "x"
type input "Signed Subject"
type textarea "x"
type input "Signed Subjecti"
type textarea "x"
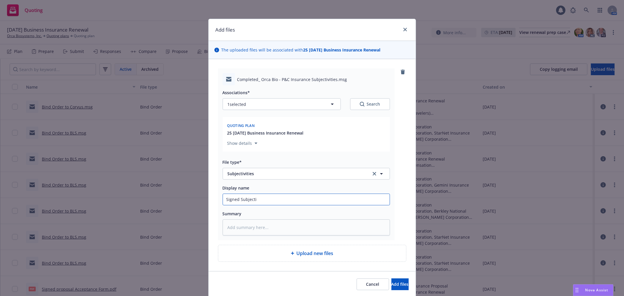
type input "Signed Subjectiv"
type textarea "x"
type input "Signed Subjectivi"
type textarea "x"
click at [391, 289] on button "Add files" at bounding box center [399, 285] width 17 height 12
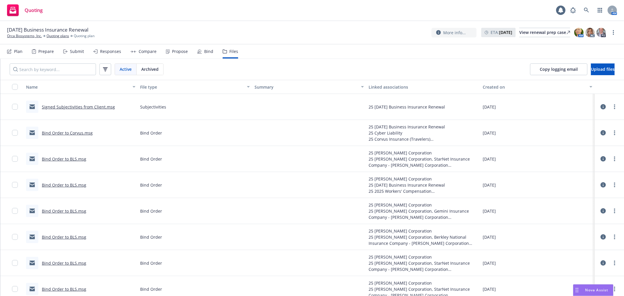
click at [331, 57] on nav "Plan Prepare Submit Responses Compare Propose Bind Files" at bounding box center [312, 51] width 610 height 14
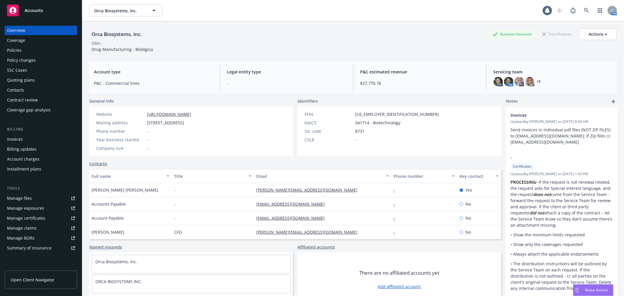
click at [13, 49] on div "Policies" at bounding box center [14, 50] width 15 height 9
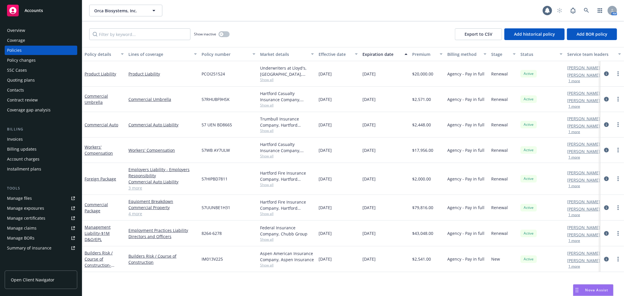
click at [384, 18] on div "Orca Biosystems, Inc. Orca Biosystems, Inc. 1 AM" at bounding box center [353, 10] width 542 height 21
click at [399, 17] on div "Orca Biosystems, Inc. Orca Biosystems, Inc. 1 AM" at bounding box center [353, 10] width 542 height 21
